Goal: Information Seeking & Learning: Learn about a topic

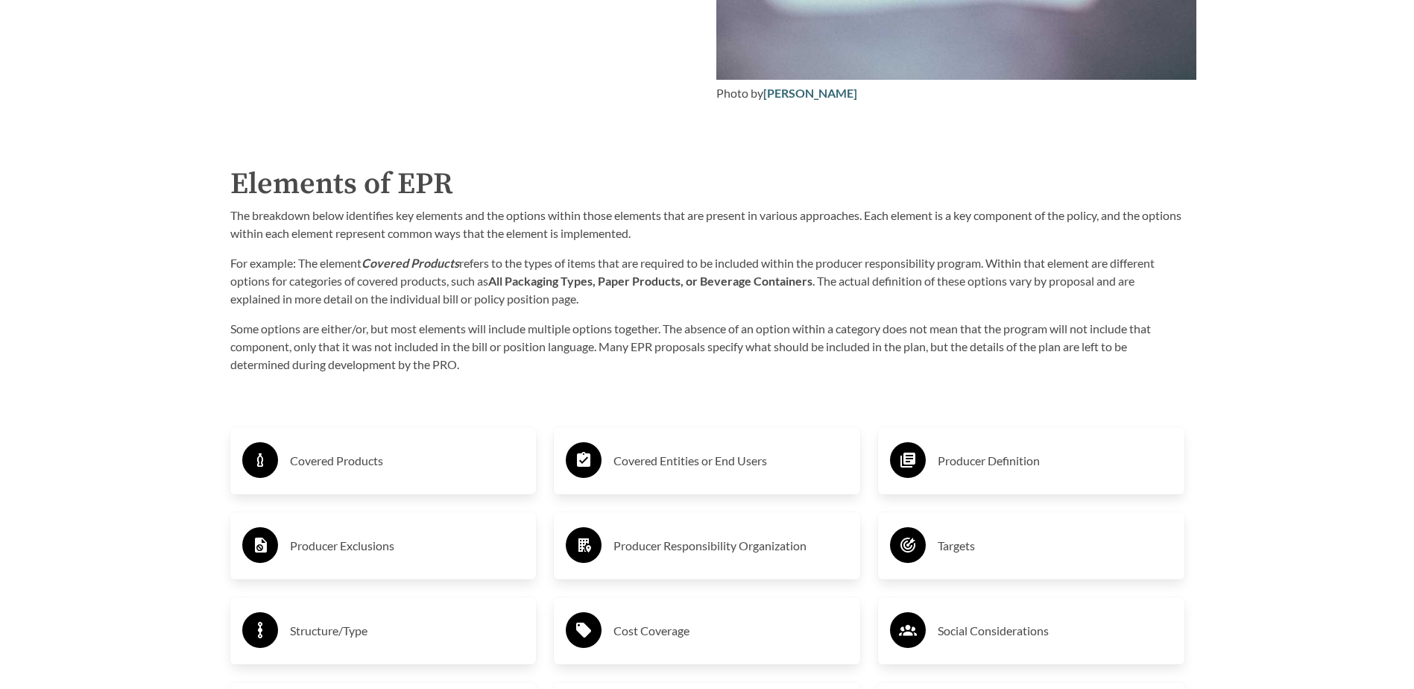
scroll to position [2460, 0]
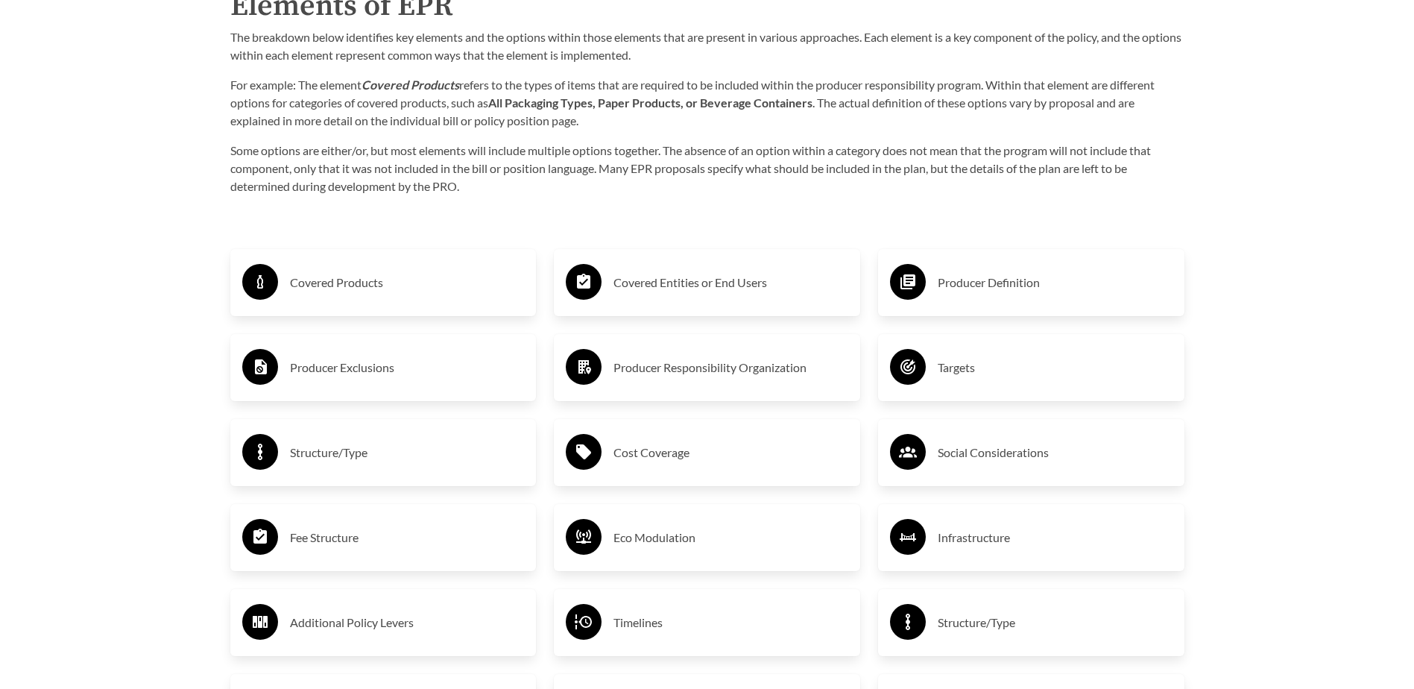
click at [350, 292] on h3 "Covered Products" at bounding box center [407, 283] width 235 height 24
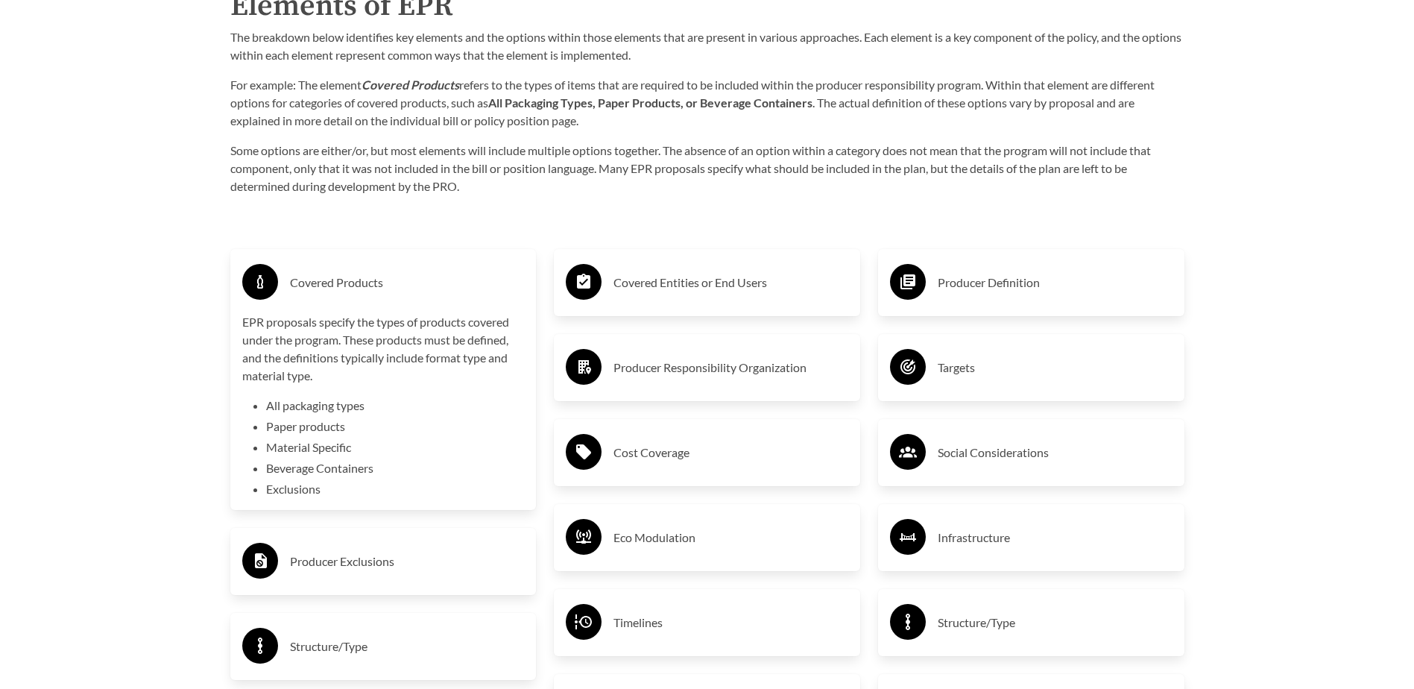
scroll to position [2535, 0]
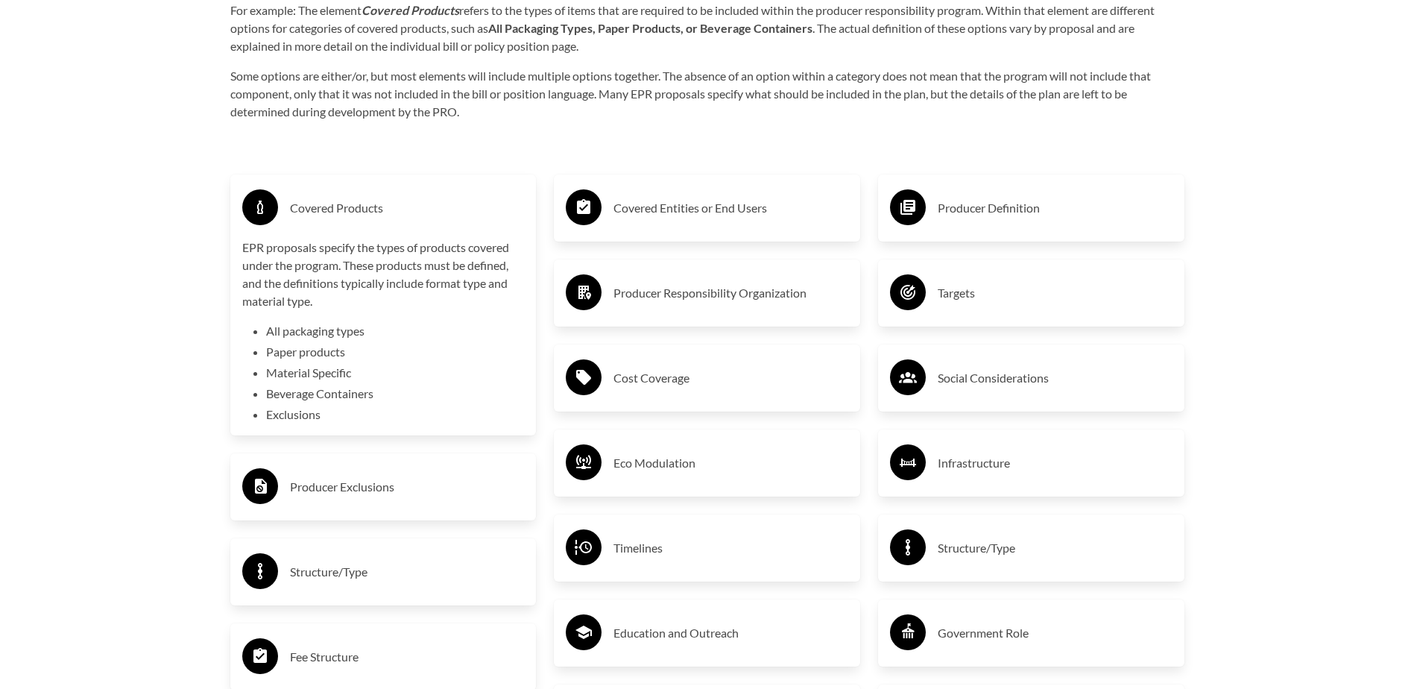
click at [341, 488] on h3 "Producer Exclusions" at bounding box center [407, 487] width 235 height 24
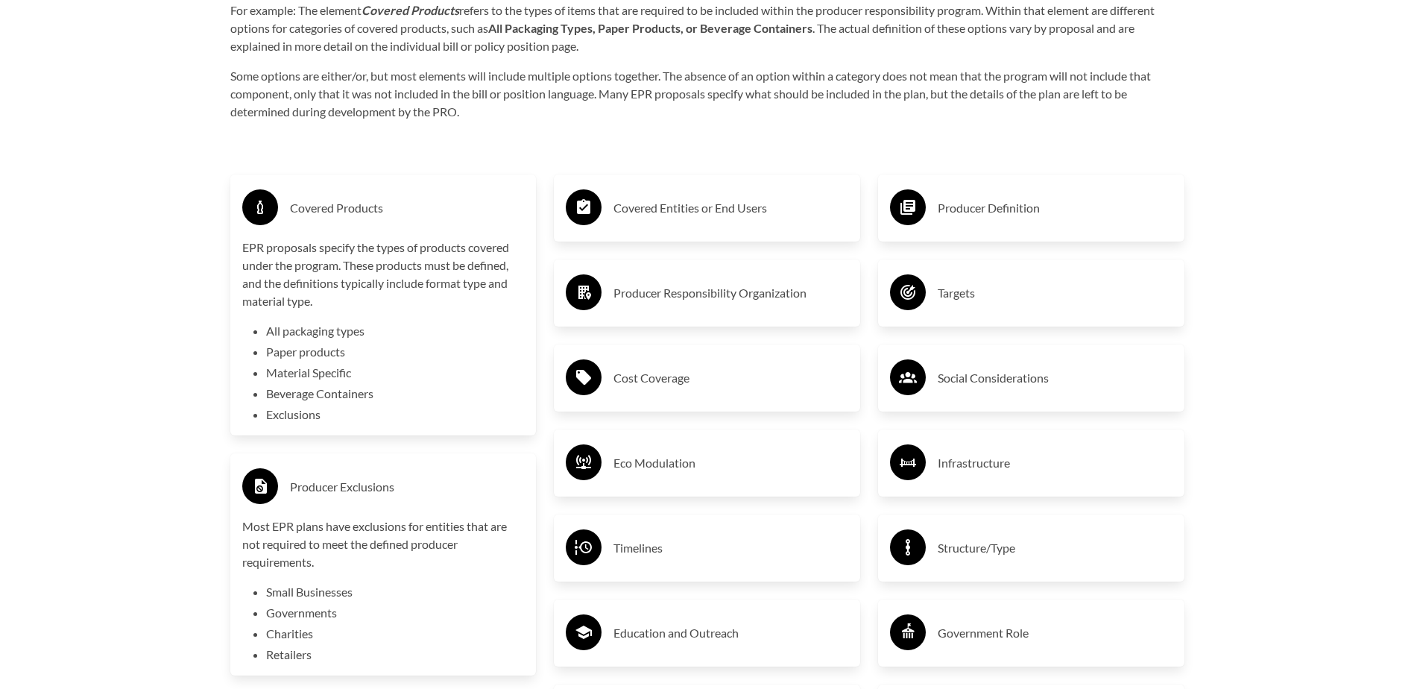
click at [971, 210] on h3 "Producer Definition" at bounding box center [1055, 208] width 235 height 24
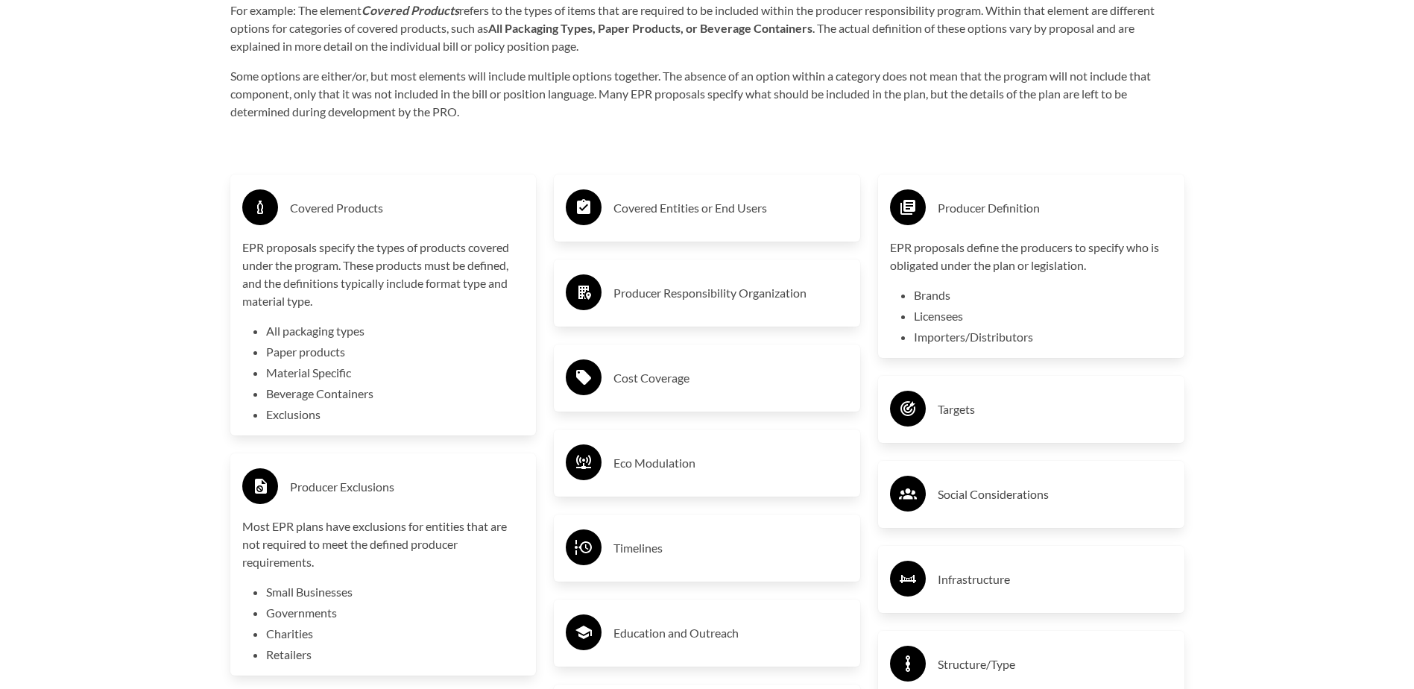
click at [695, 385] on h3 "Cost Coverage" at bounding box center [731, 378] width 235 height 24
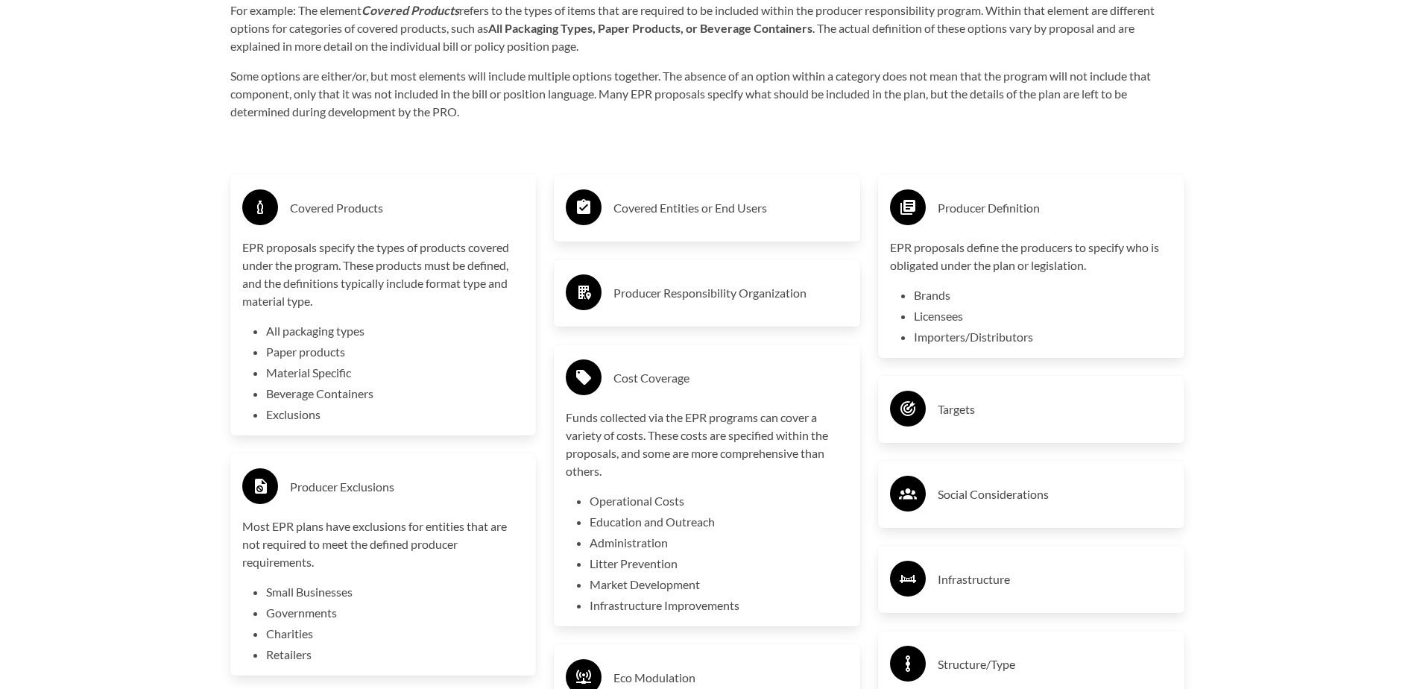
click at [673, 400] on div "Cost Coverage" at bounding box center [707, 377] width 283 height 43
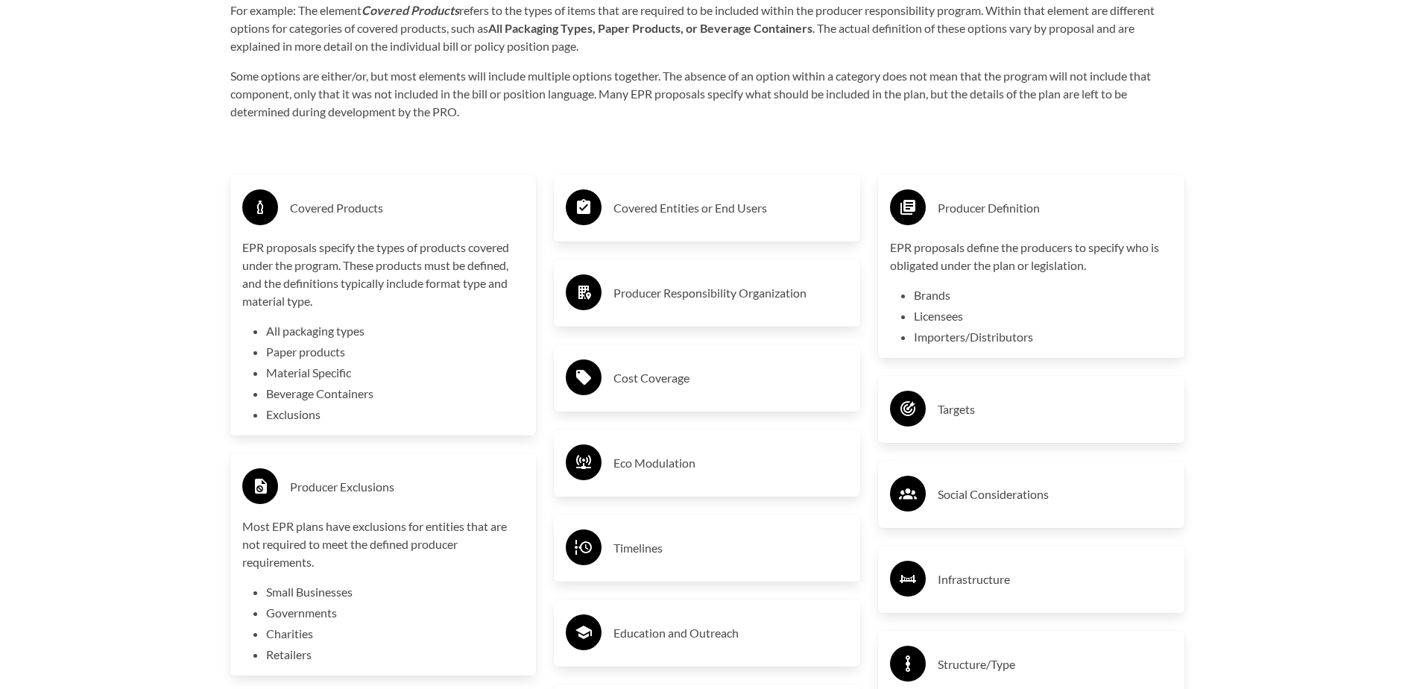
click at [673, 400] on div "Cost Coverage" at bounding box center [707, 377] width 283 height 43
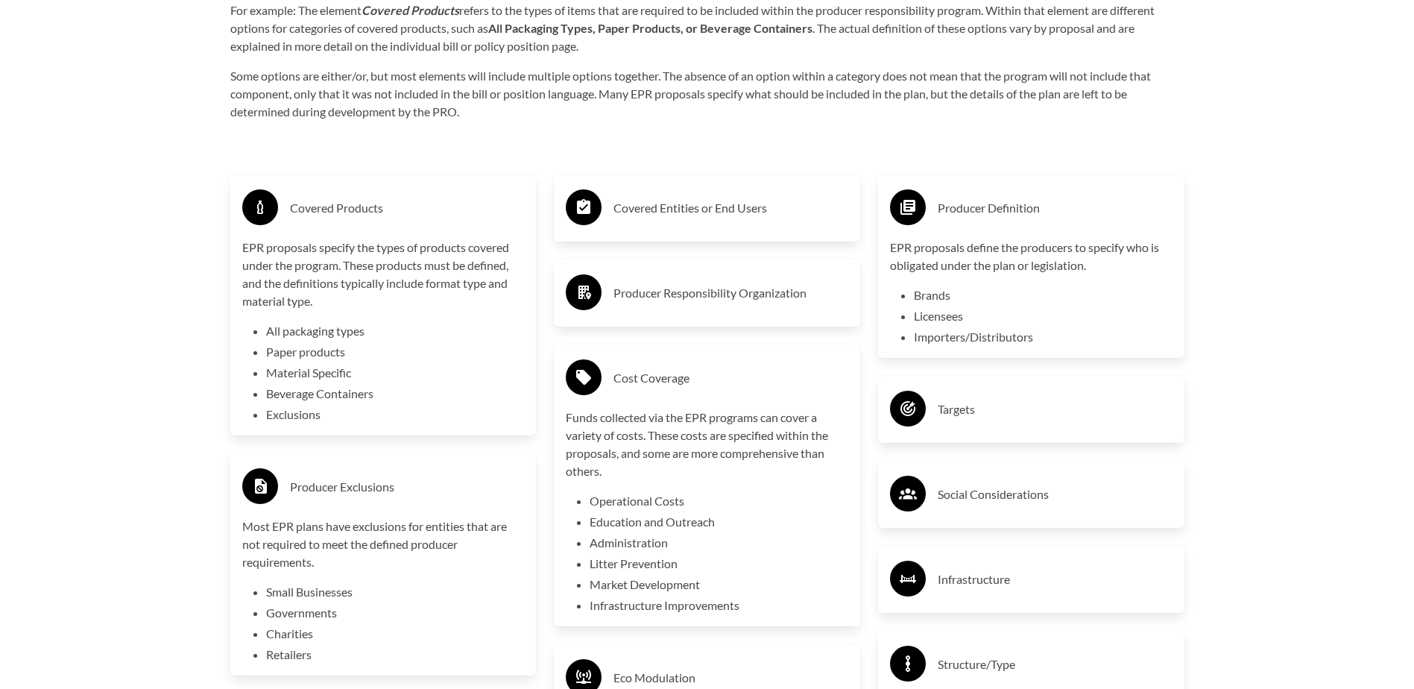
click at [673, 400] on div "Cost Coverage" at bounding box center [707, 377] width 283 height 43
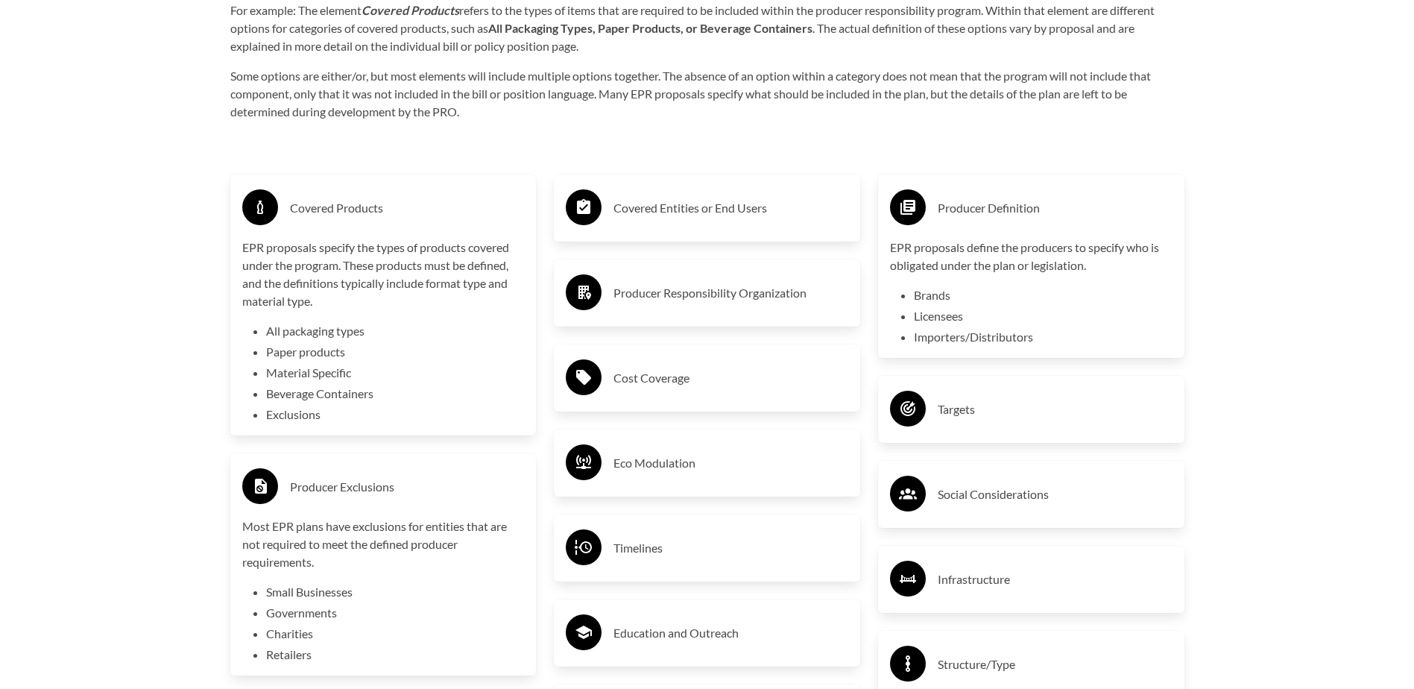
click at [655, 464] on h3 "Eco Modulation" at bounding box center [731, 463] width 235 height 24
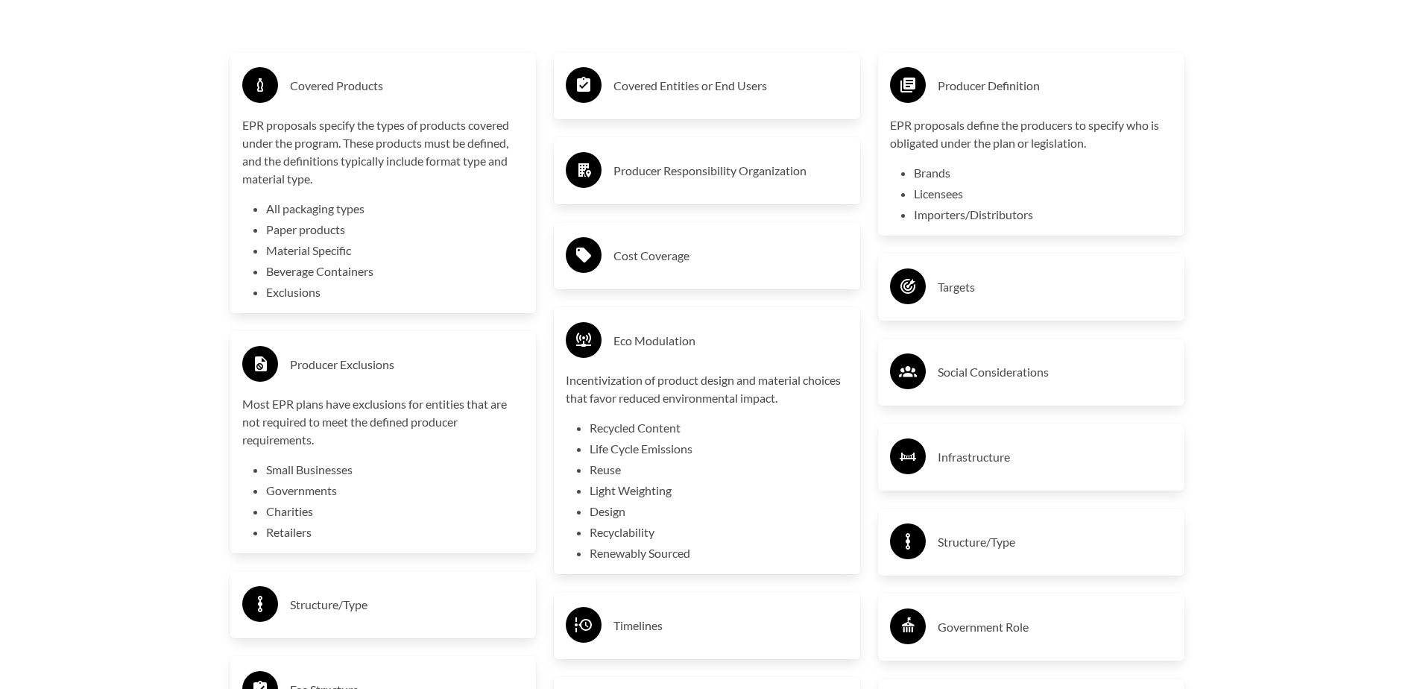
scroll to position [2684, 0]
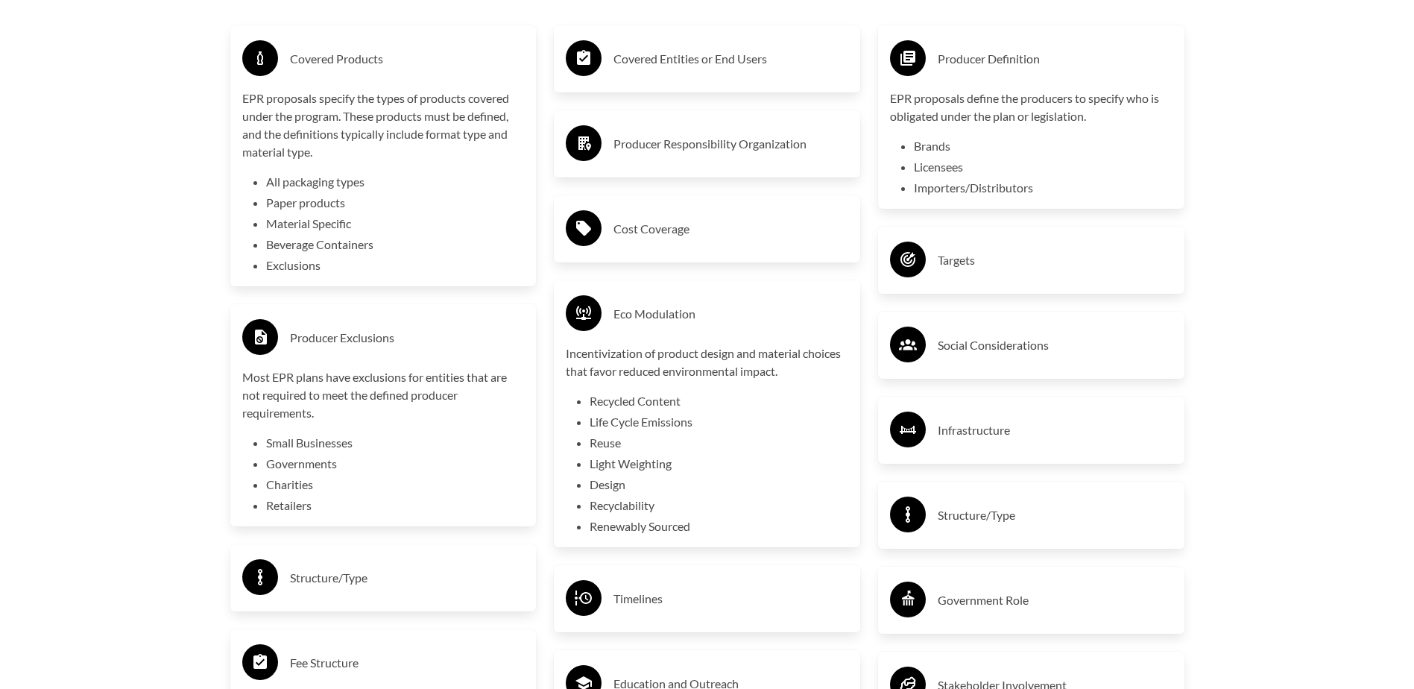
click at [634, 600] on h3 "Timelines" at bounding box center [731, 599] width 235 height 24
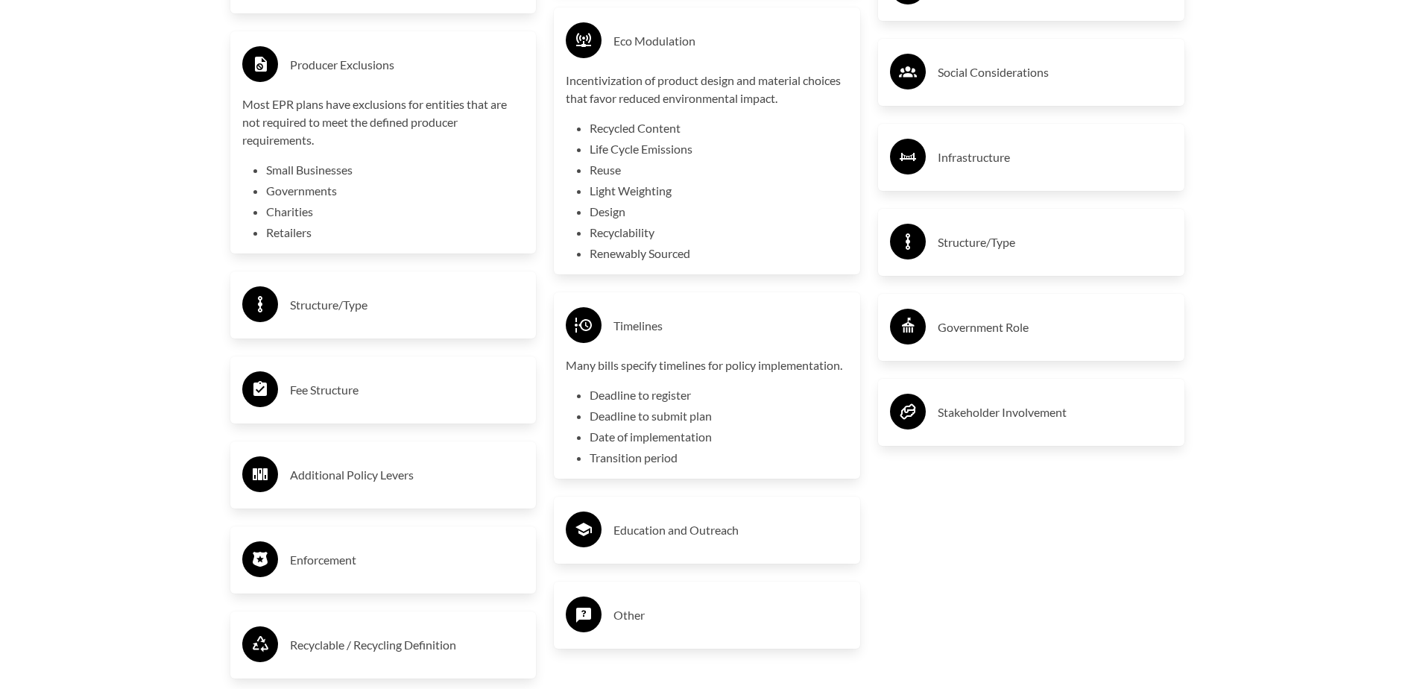
scroll to position [2982, 0]
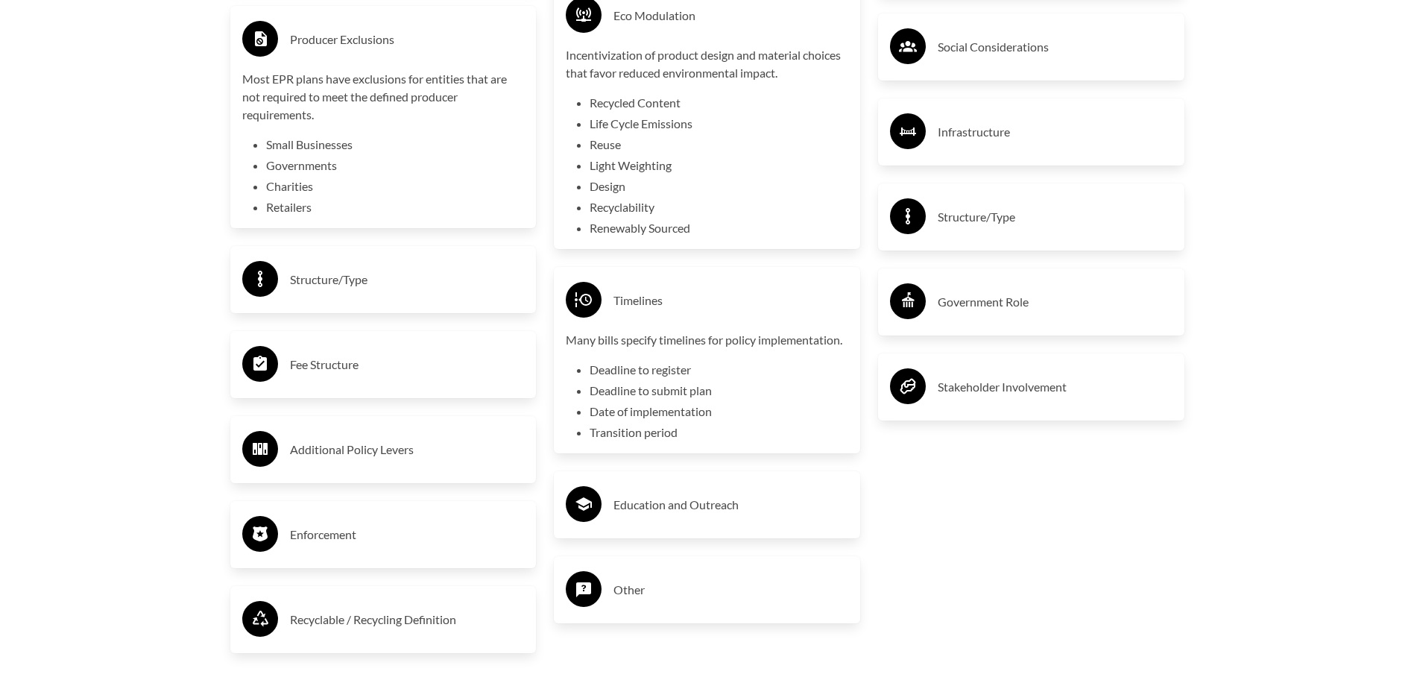
click at [333, 372] on h3 "Fee Structure" at bounding box center [407, 365] width 235 height 24
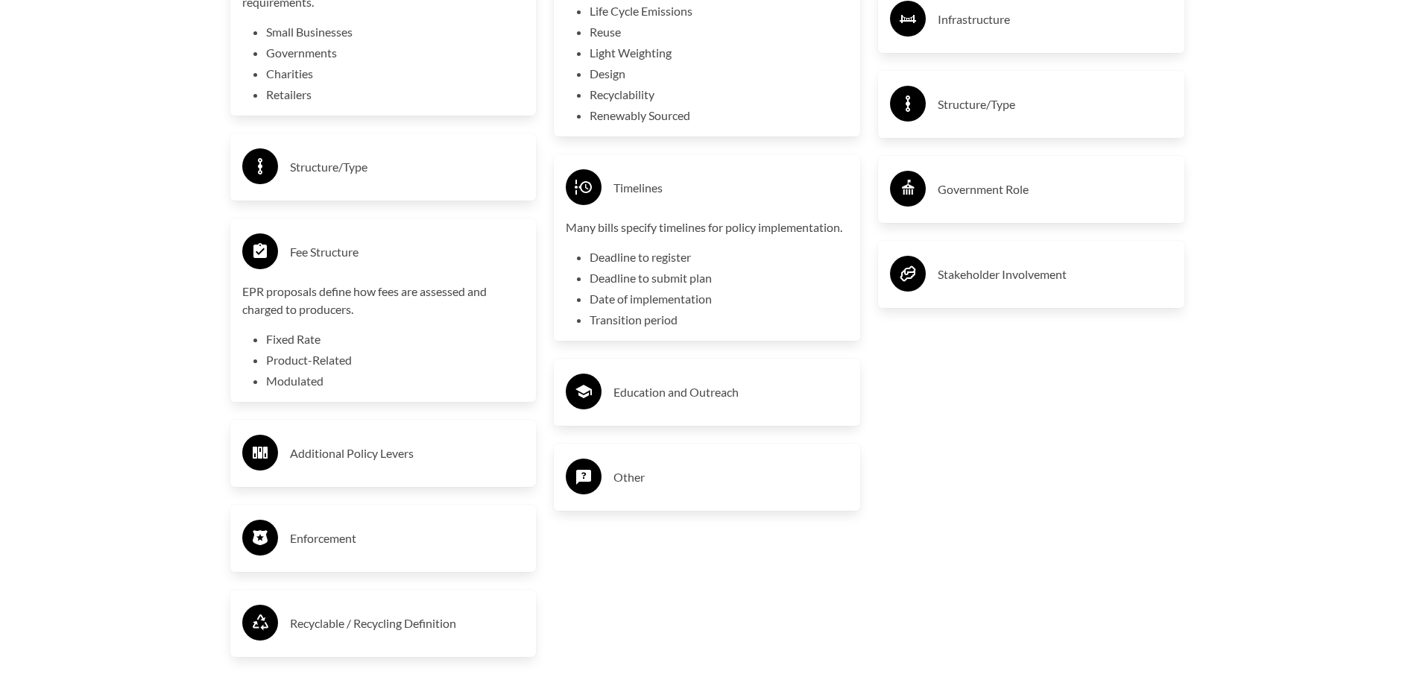
scroll to position [3131, 0]
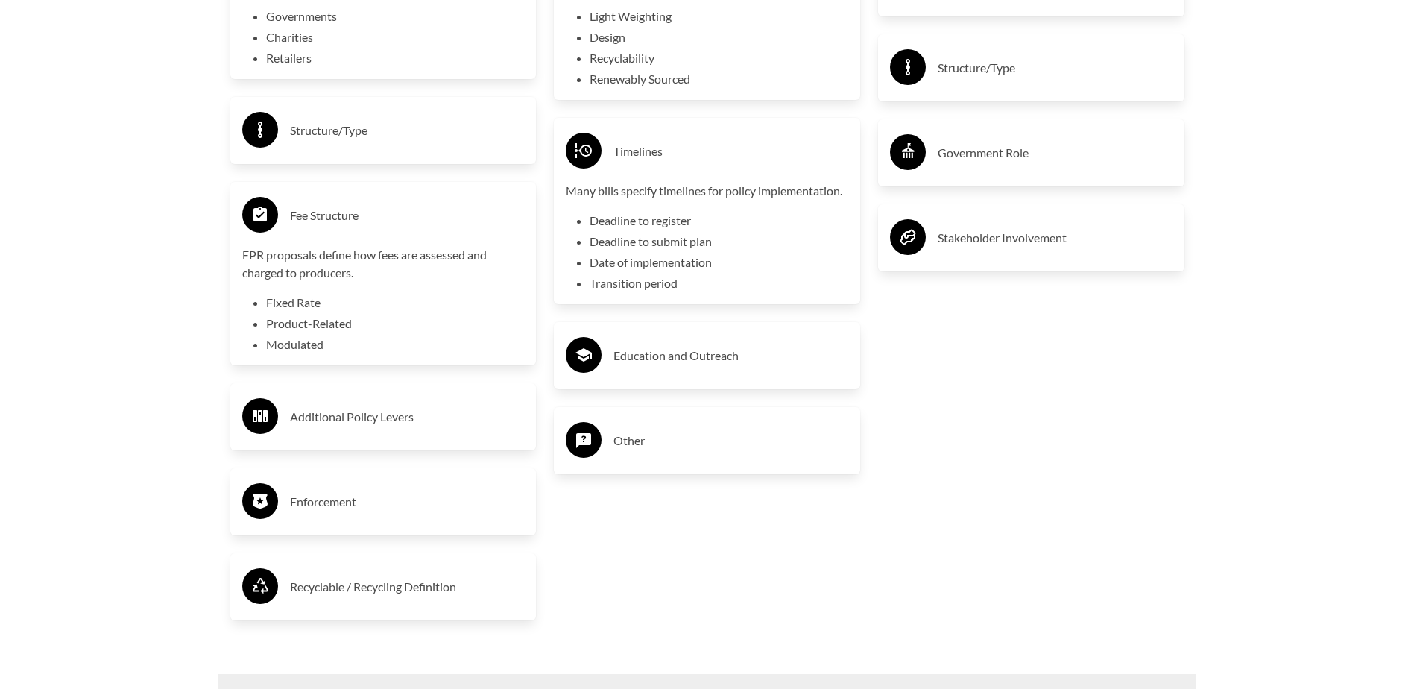
click at [256, 573] on circle at bounding box center [260, 586] width 36 height 36
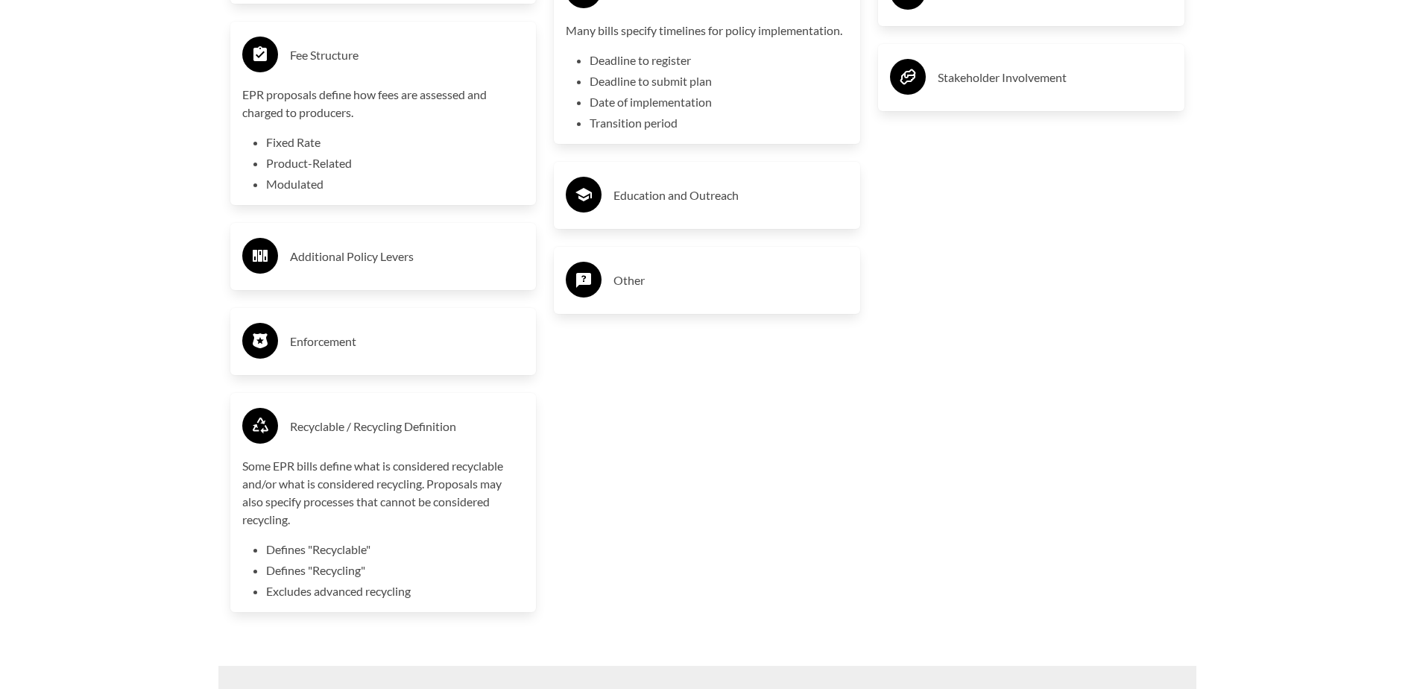
scroll to position [3280, 0]
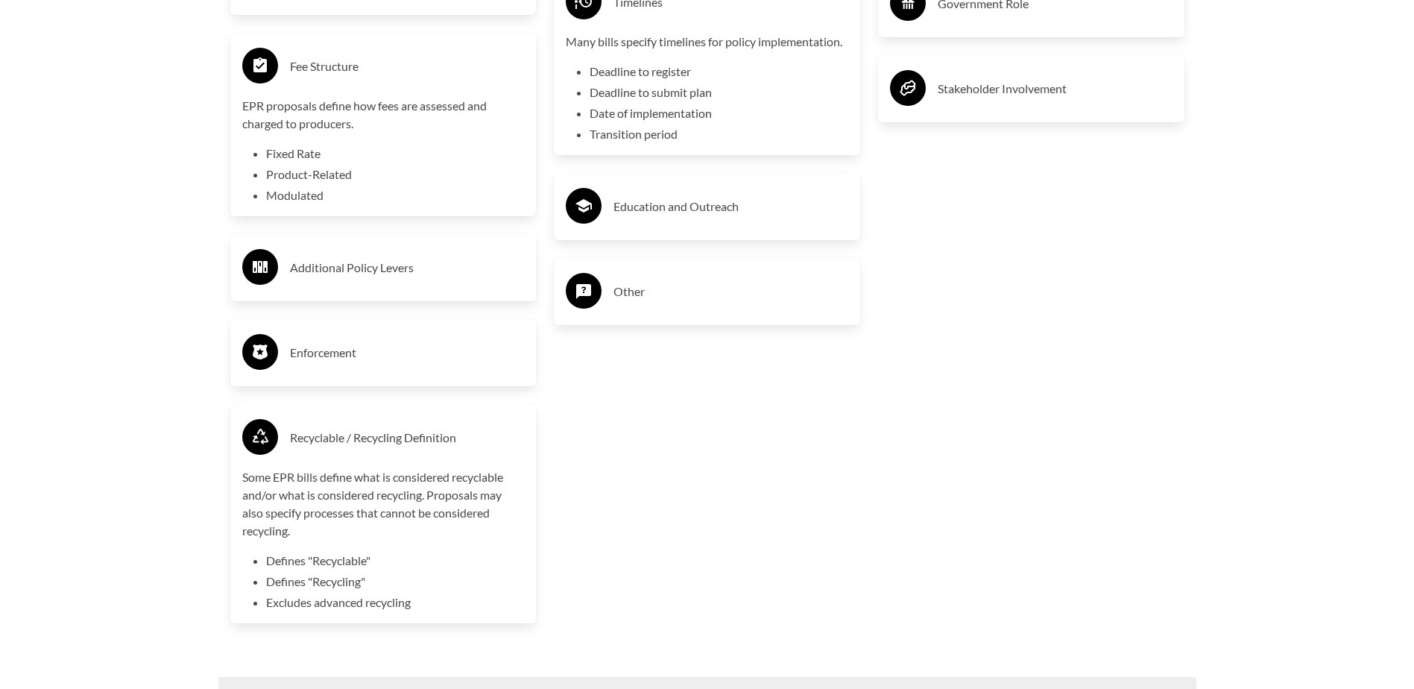
click at [311, 358] on h3 "Enforcement" at bounding box center [407, 353] width 235 height 24
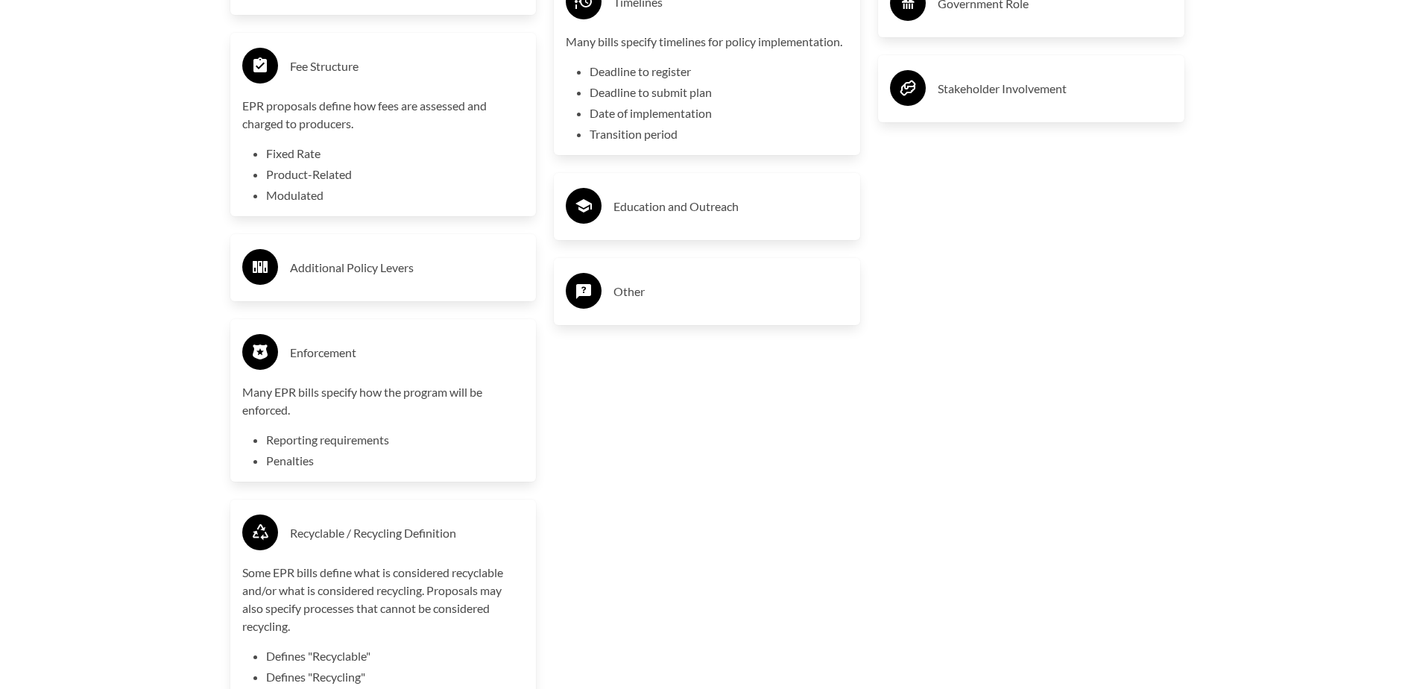
click at [336, 272] on h3 "Additional Policy Levers" at bounding box center [407, 268] width 235 height 24
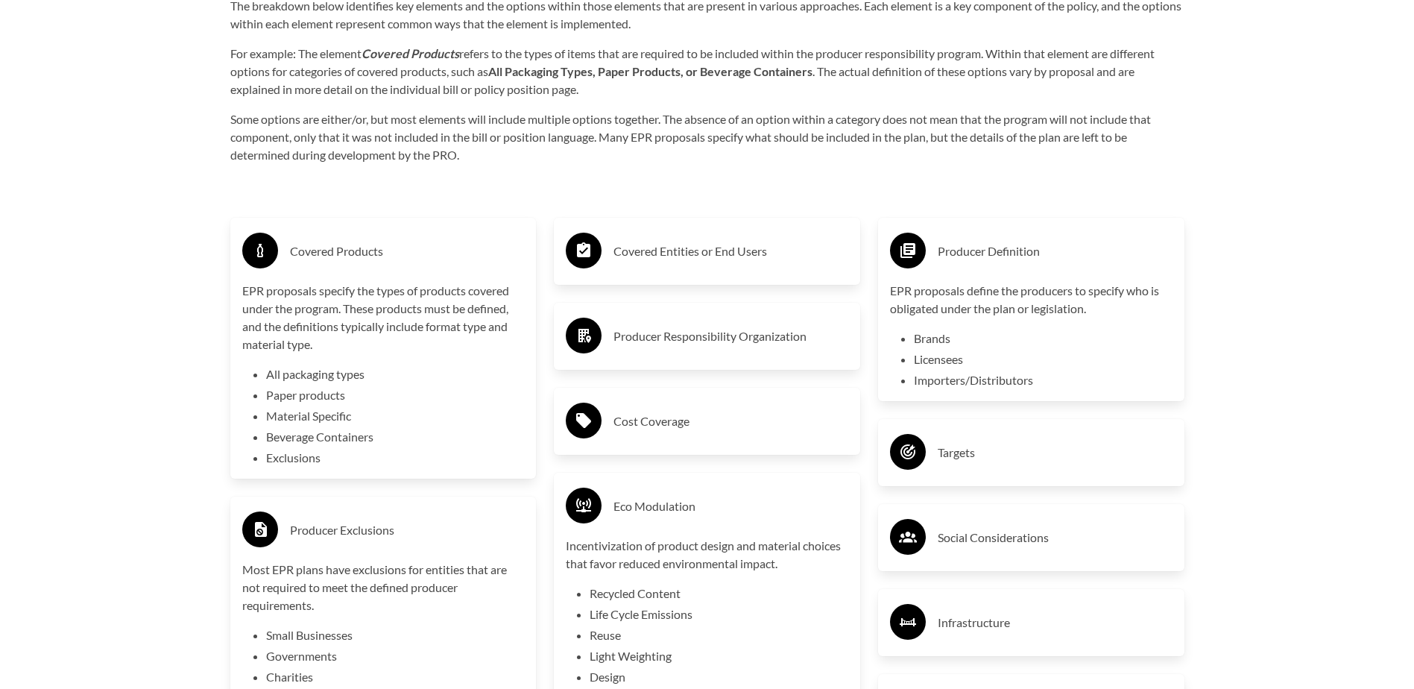
scroll to position [2535, 0]
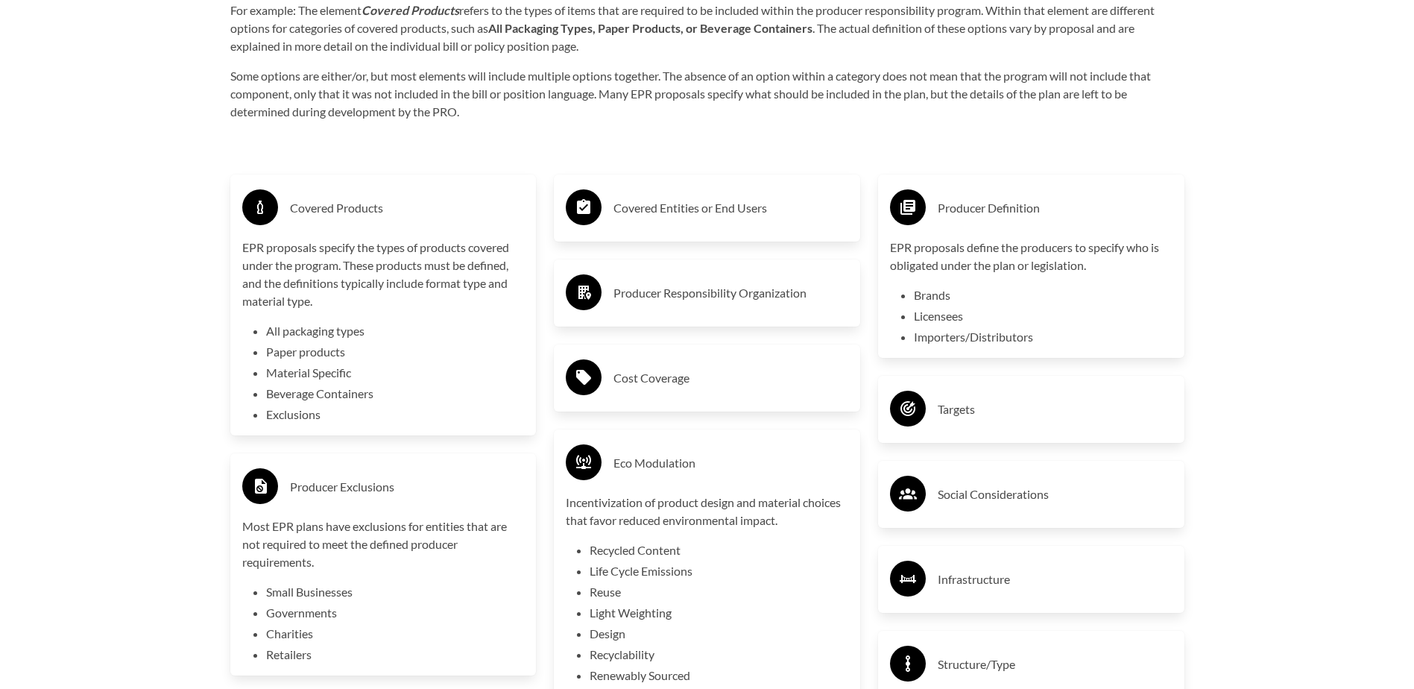
click at [404, 248] on p "EPR proposals specify the types of products covered under the program. These pr…" at bounding box center [383, 275] width 283 height 72
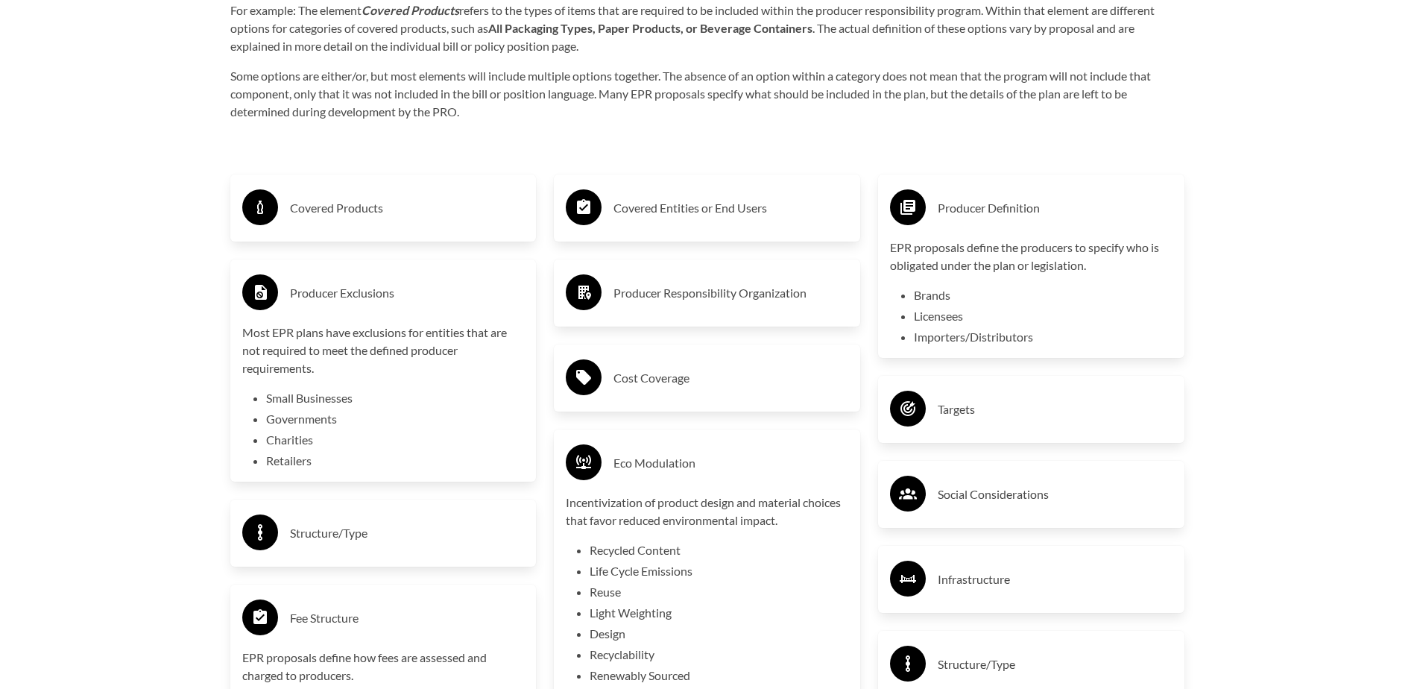
click at [405, 309] on div "Producer Exclusions" at bounding box center [383, 292] width 283 height 43
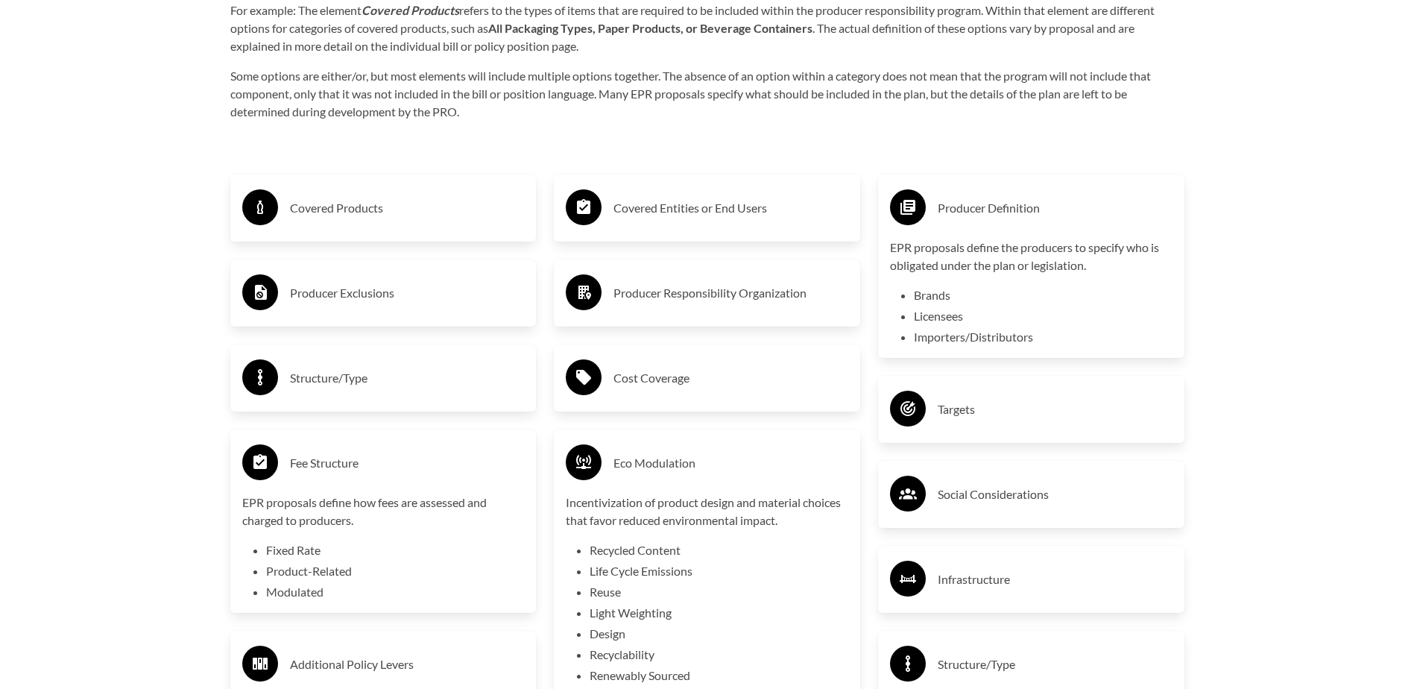
click at [417, 484] on div "Fee Structure" at bounding box center [383, 462] width 283 height 43
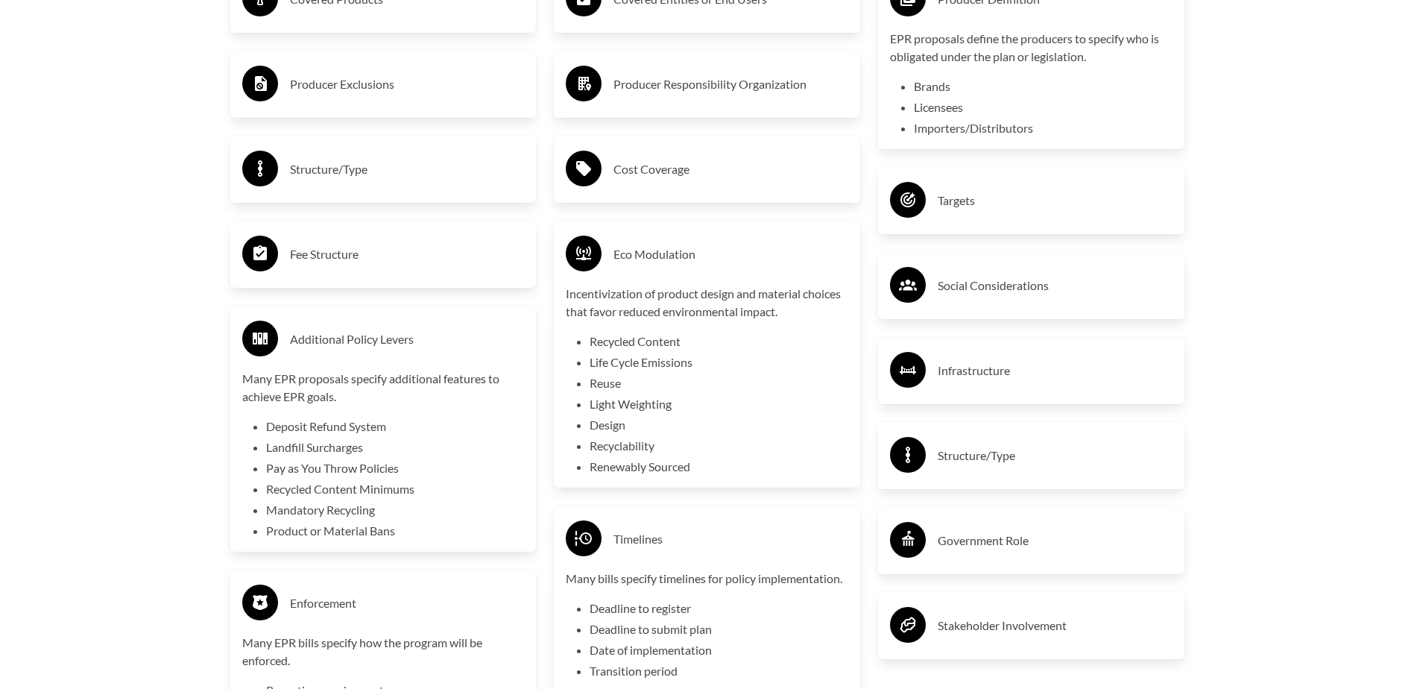
scroll to position [2759, 0]
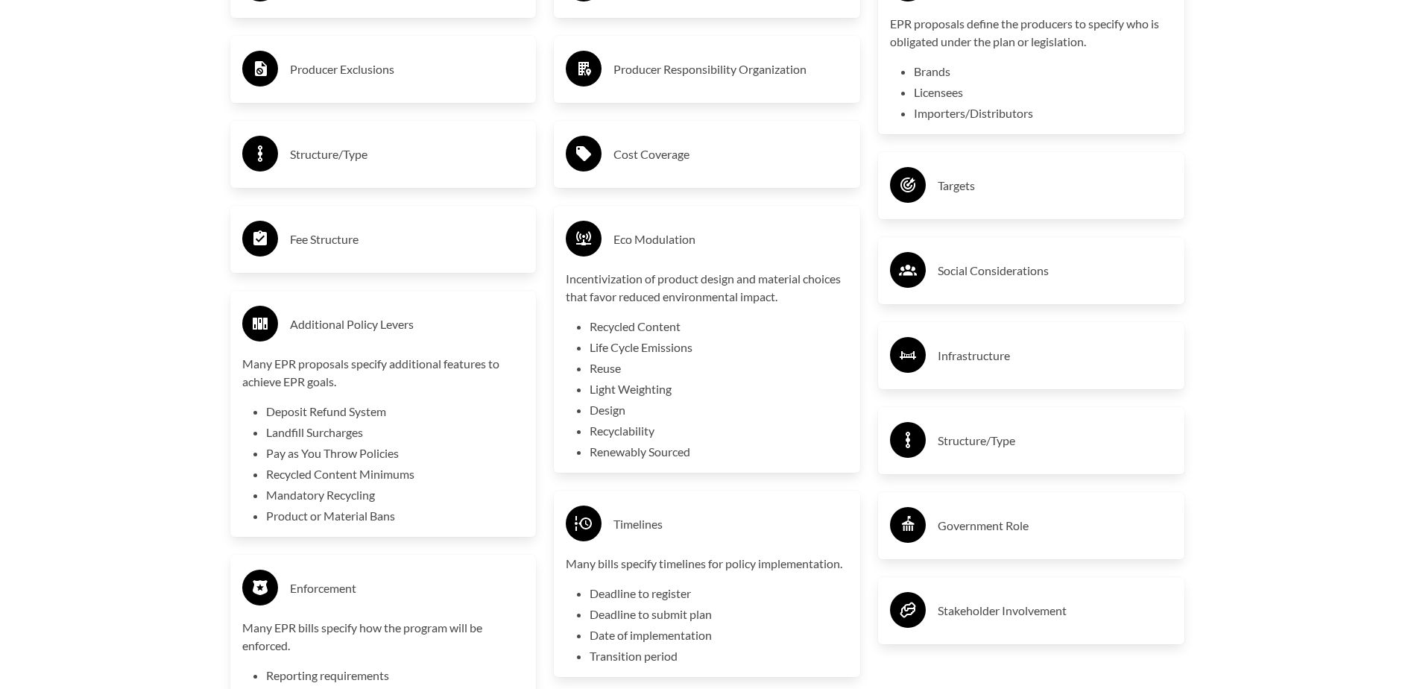
click at [419, 368] on p "Many EPR proposals specify additional features to achieve EPR goals." at bounding box center [383, 373] width 283 height 36
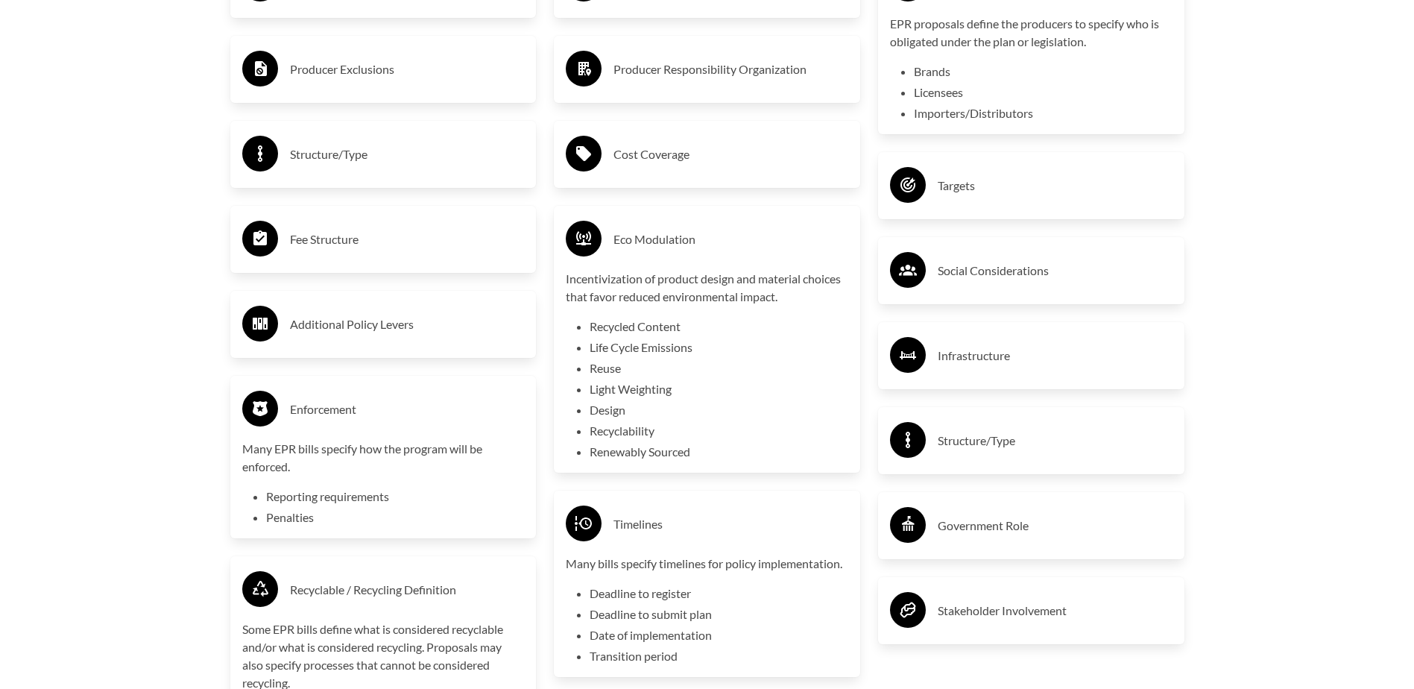
click at [405, 438] on div "Enforcement Many EPR bills specify how the program will be enforced. Reporting …" at bounding box center [383, 457] width 283 height 139
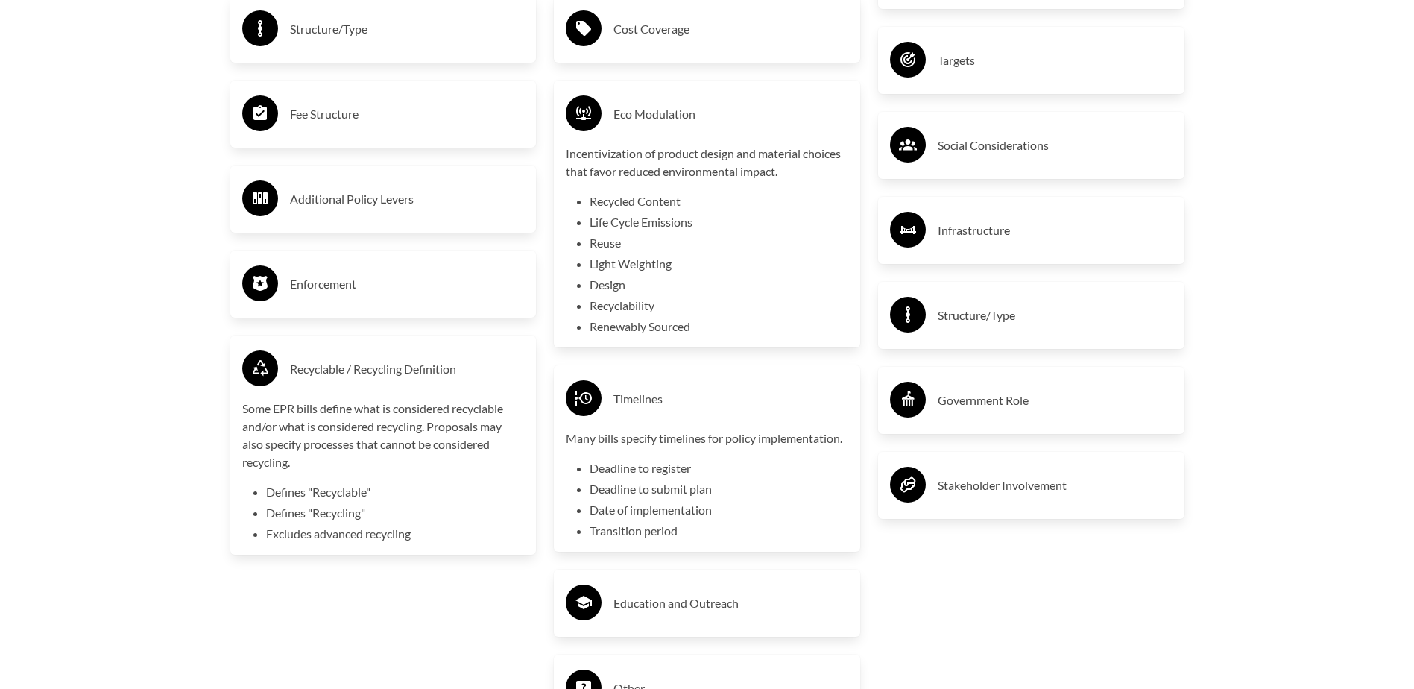
scroll to position [2908, 0]
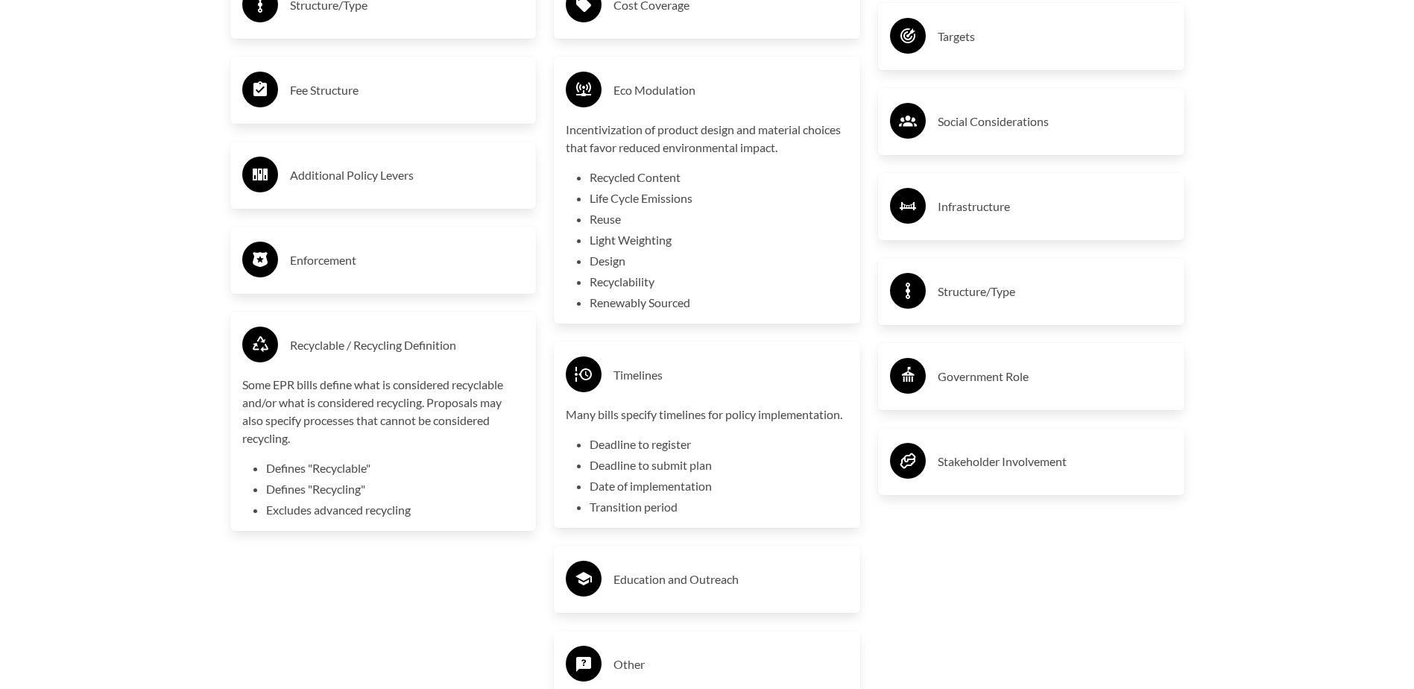
click at [791, 387] on h3 "Timelines" at bounding box center [731, 375] width 235 height 24
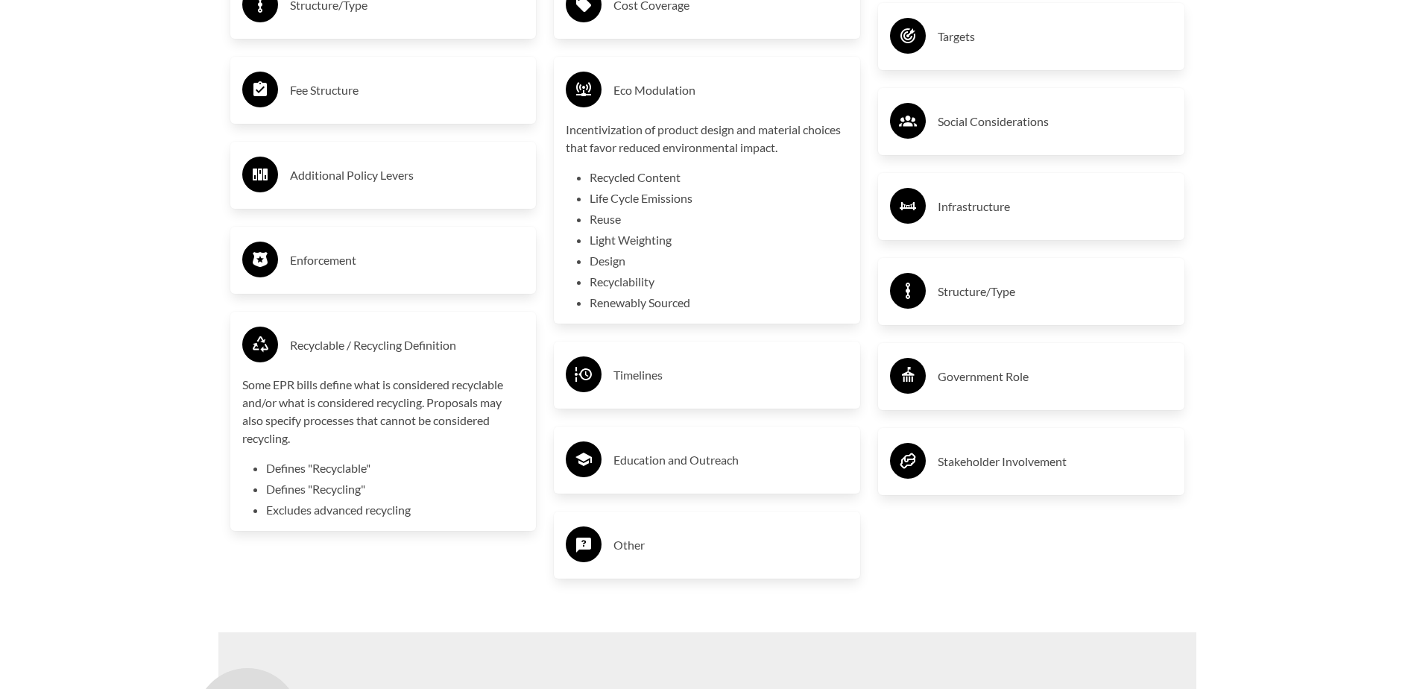
click at [963, 194] on div "Infrastructure" at bounding box center [1031, 206] width 283 height 43
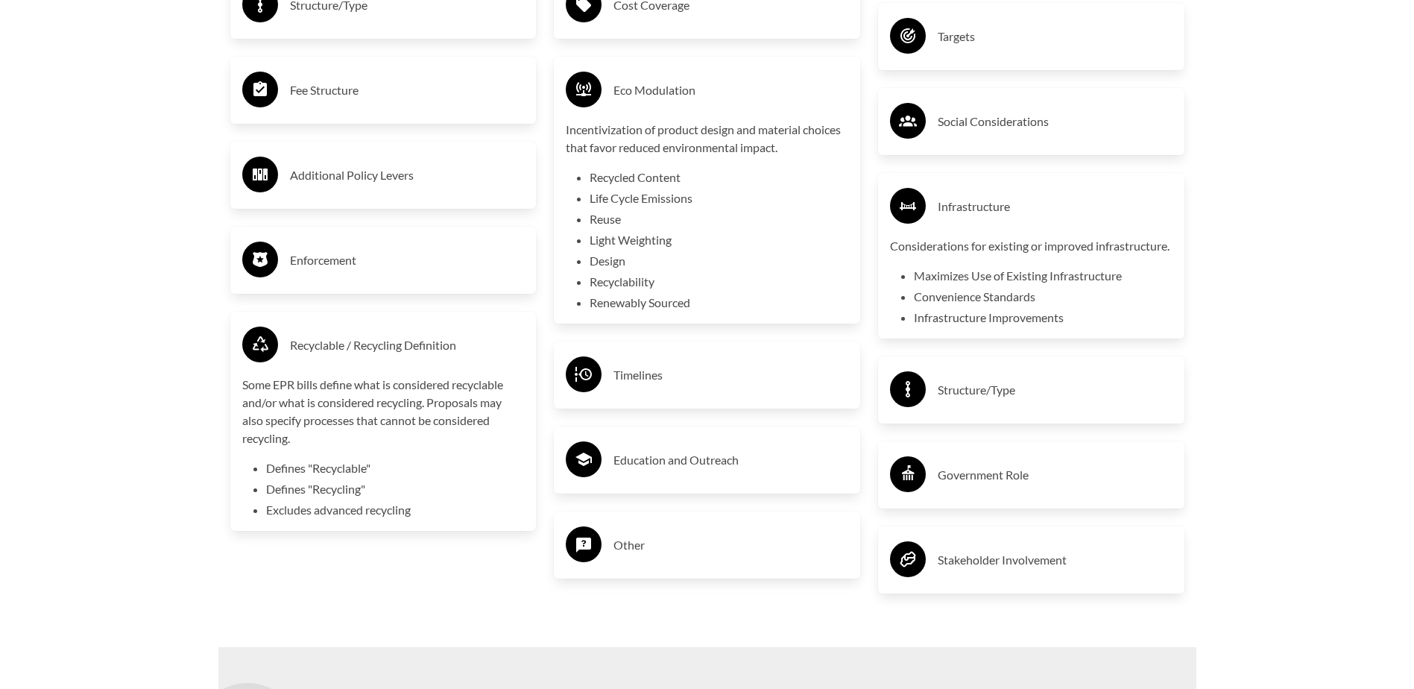
click at [995, 402] on h3 "Structure/Type" at bounding box center [1055, 390] width 235 height 24
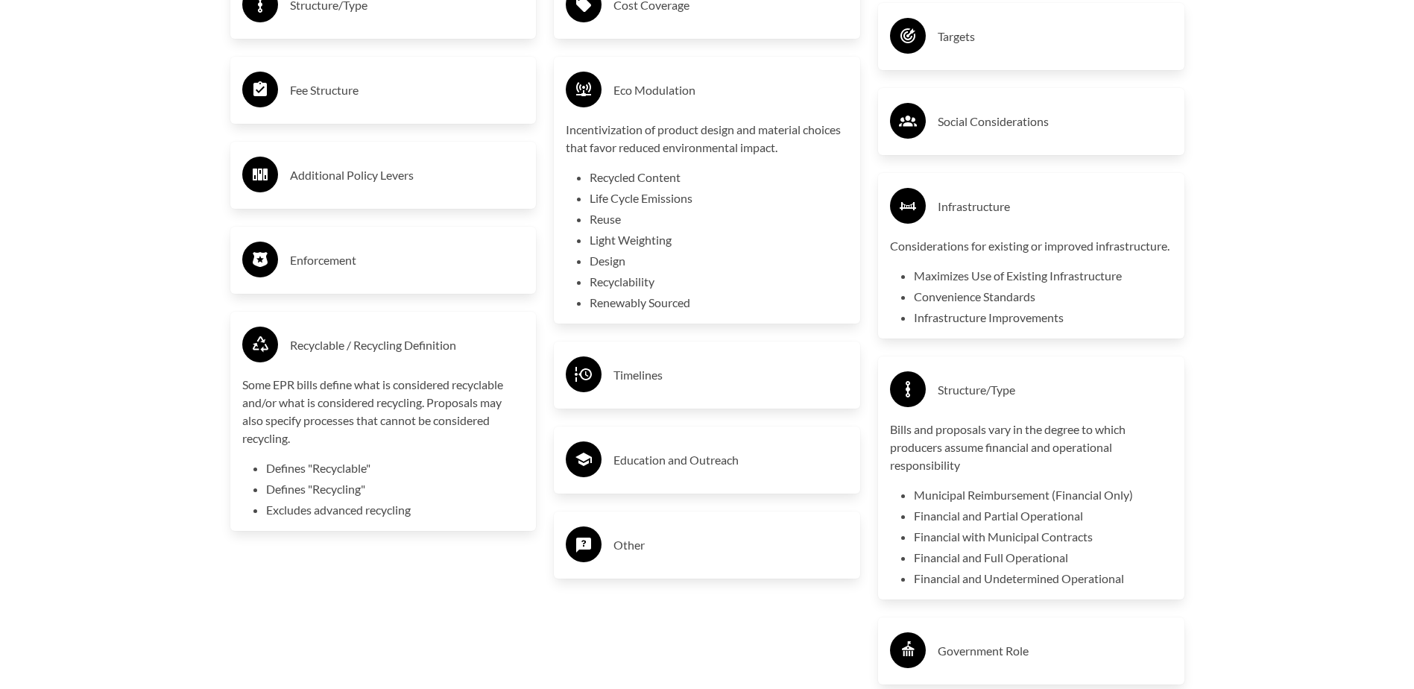
click at [986, 402] on h3 "Structure/Type" at bounding box center [1055, 390] width 235 height 24
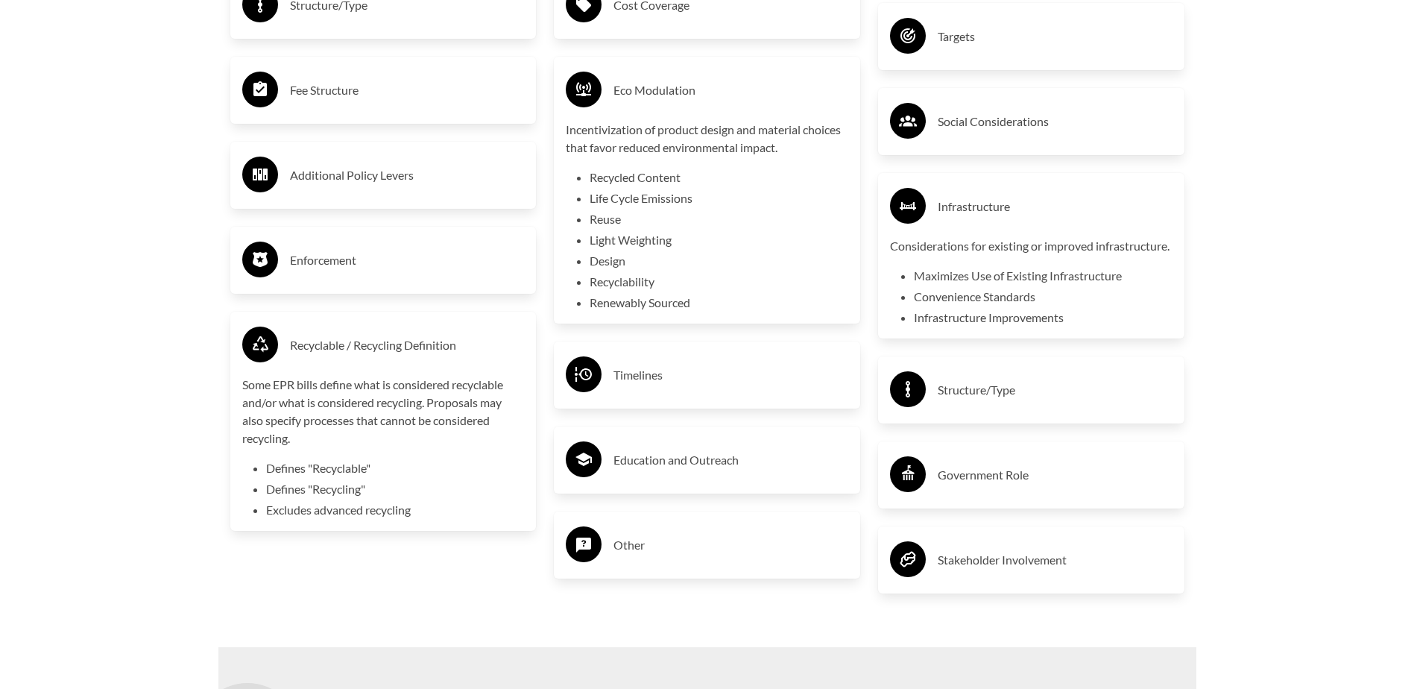
click at [985, 212] on h3 "Infrastructure" at bounding box center [1055, 207] width 235 height 24
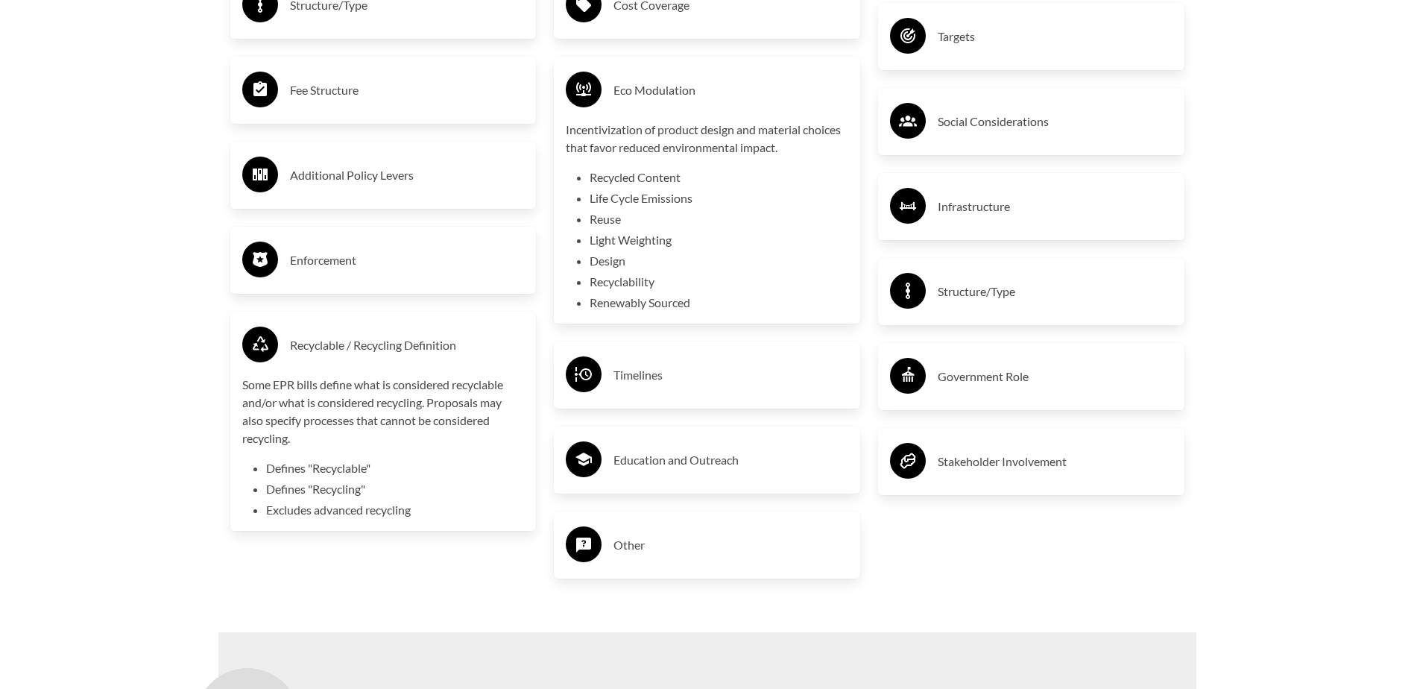
click at [994, 378] on h3 "Government Role" at bounding box center [1055, 377] width 235 height 24
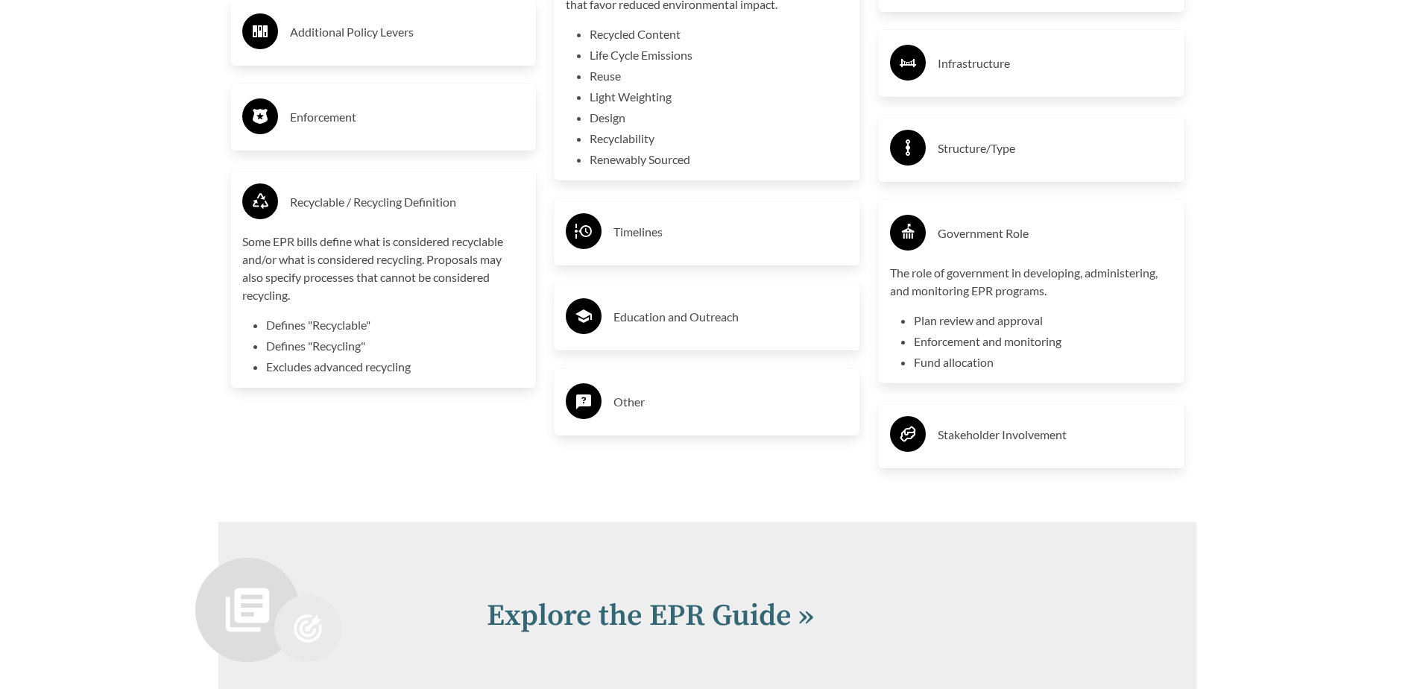
scroll to position [3057, 0]
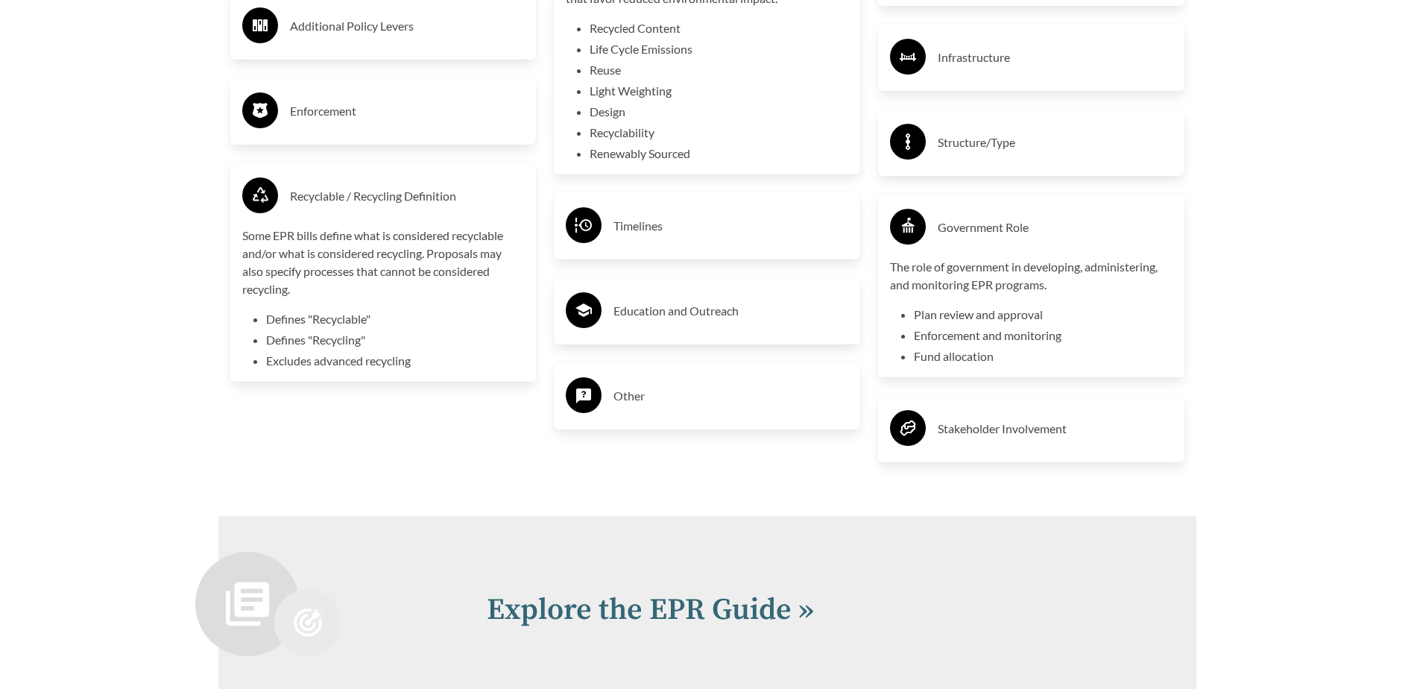
click at [997, 428] on h3 "Stakeholder Involvement" at bounding box center [1055, 429] width 235 height 24
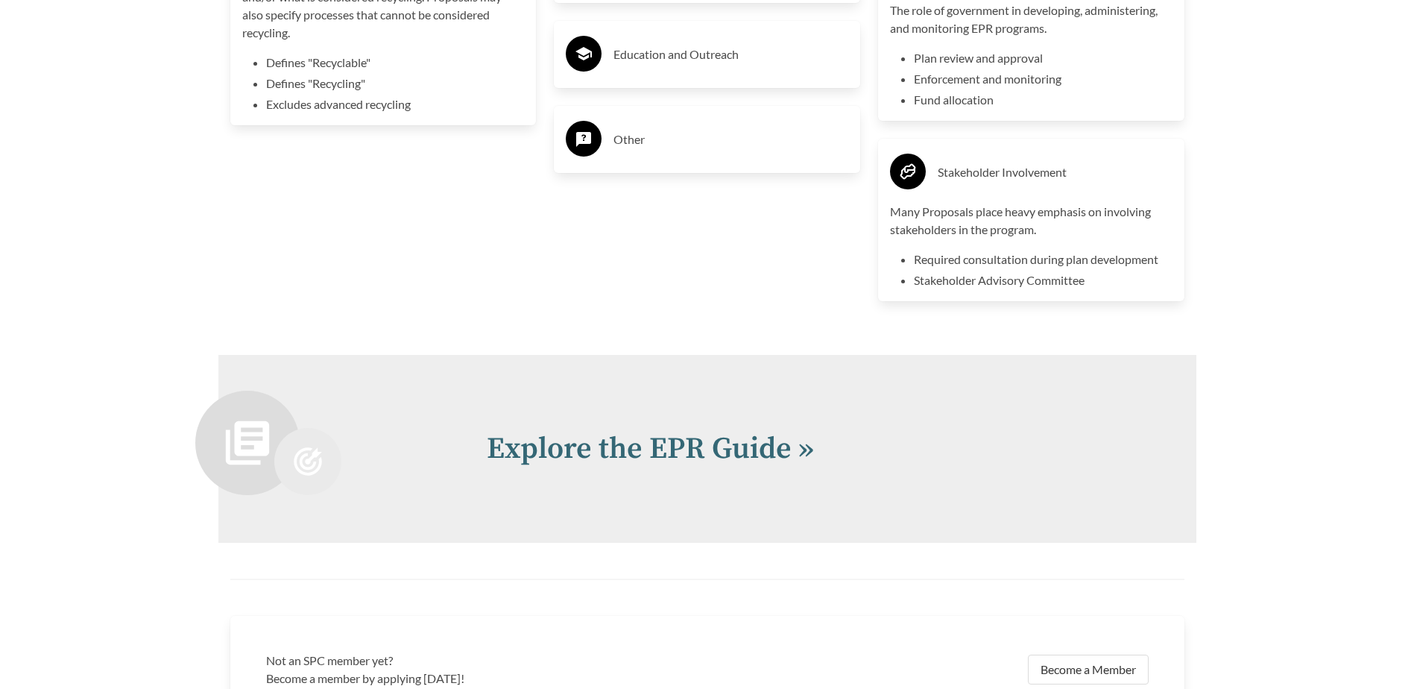
scroll to position [3355, 0]
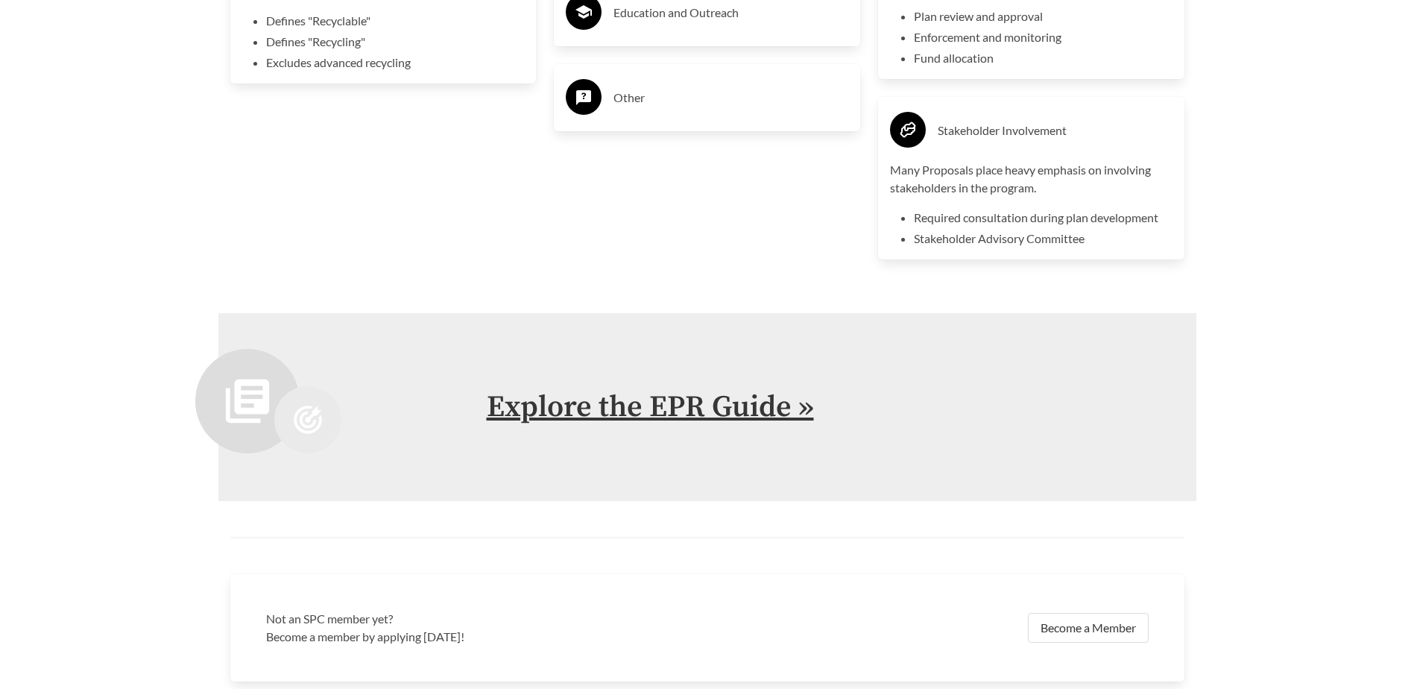
click at [757, 412] on link "Explore the EPR Guide »" at bounding box center [650, 406] width 327 height 37
